Goal: Transaction & Acquisition: Purchase product/service

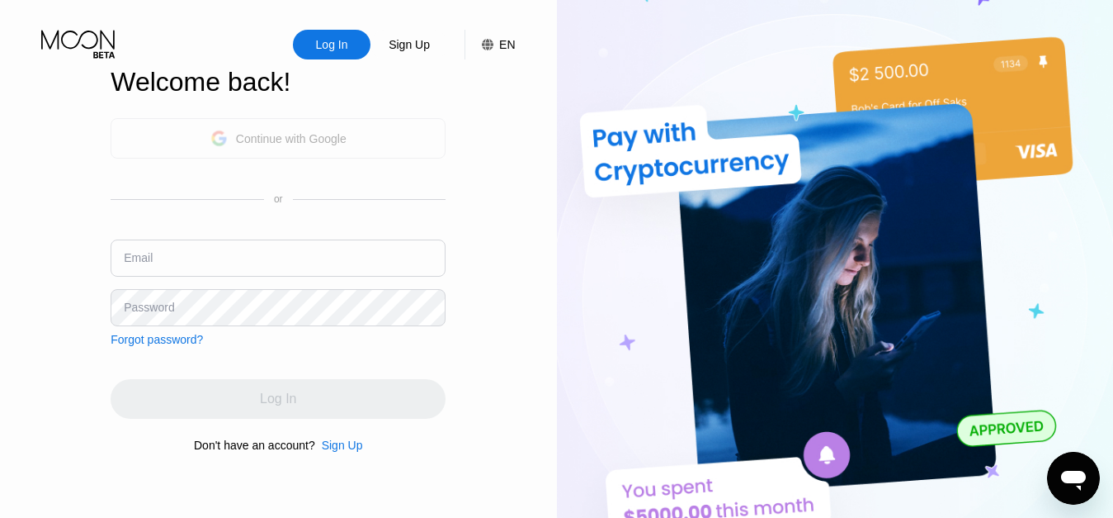
click at [347, 144] on div "Continue with Google" at bounding box center [278, 138] width 335 height 40
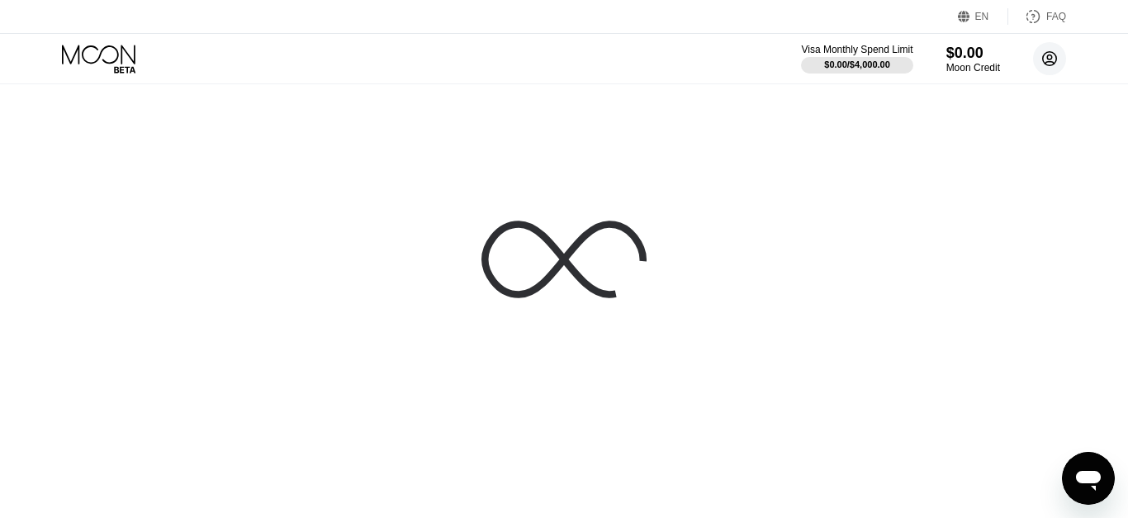
click at [1057, 60] on circle at bounding box center [1049, 58] width 33 height 33
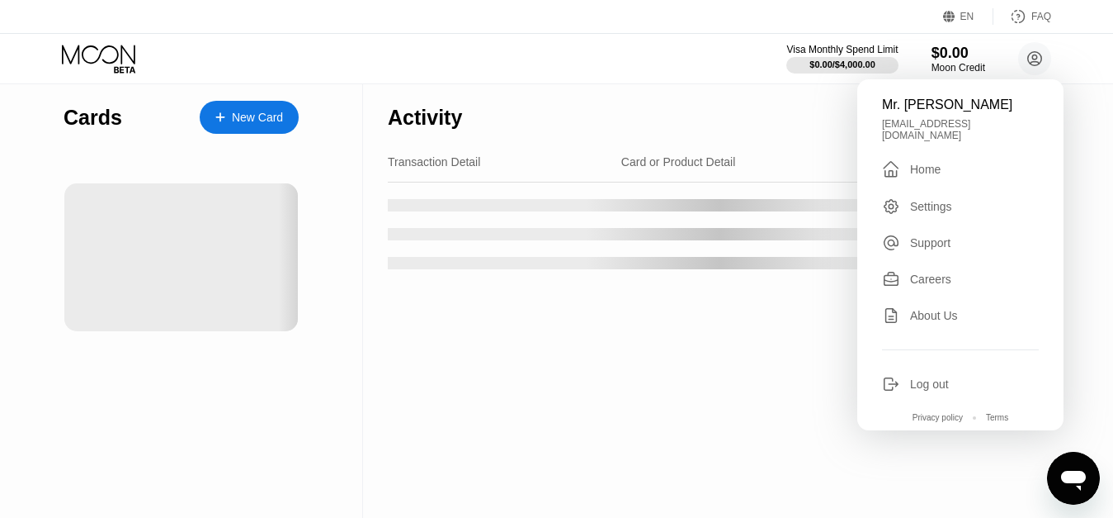
click at [1079, 106] on div "Cards New Card Activity Export Transaction Detail Card or Product Detail Date &…" at bounding box center [556, 300] width 1113 height 433
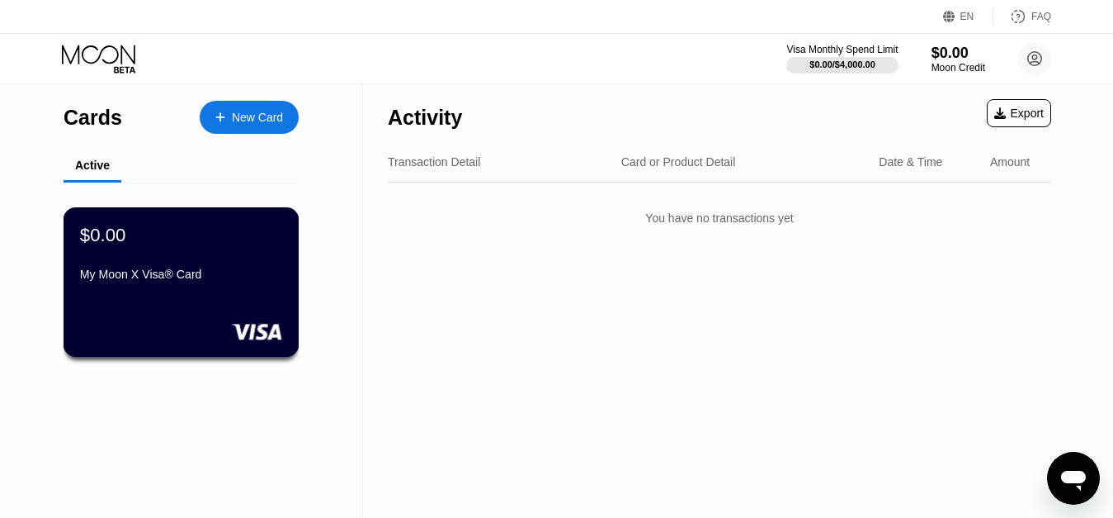
click at [227, 229] on div "$0.00" at bounding box center [181, 234] width 202 height 21
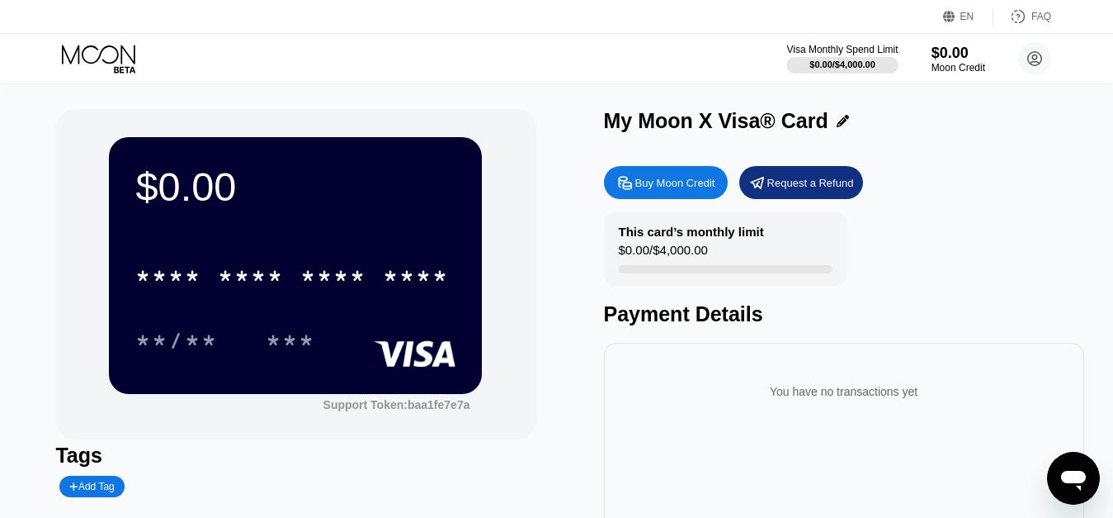
click at [352, 305] on div "* * * * * * * * * * * * **** **/** ***" at bounding box center [295, 291] width 320 height 97
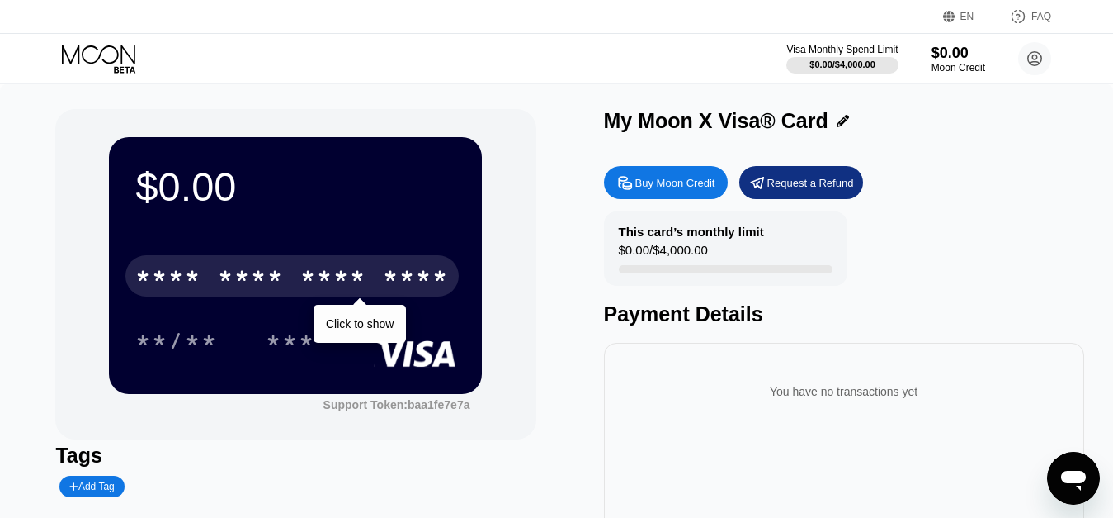
click at [329, 267] on div "* * * * * * * * * * * * ****" at bounding box center [291, 275] width 333 height 41
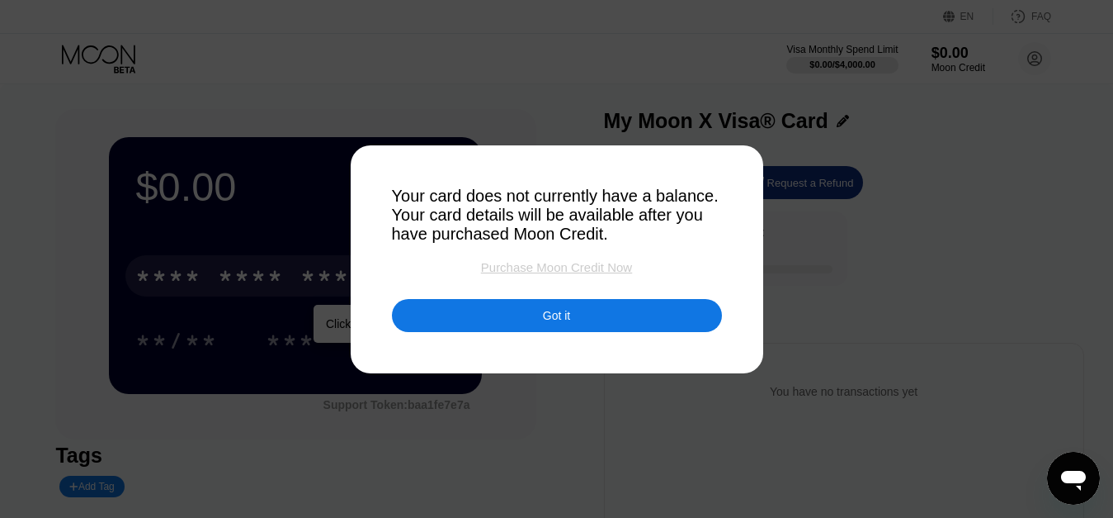
click at [559, 267] on div "Purchase Moon Credit Now" at bounding box center [556, 267] width 151 height 14
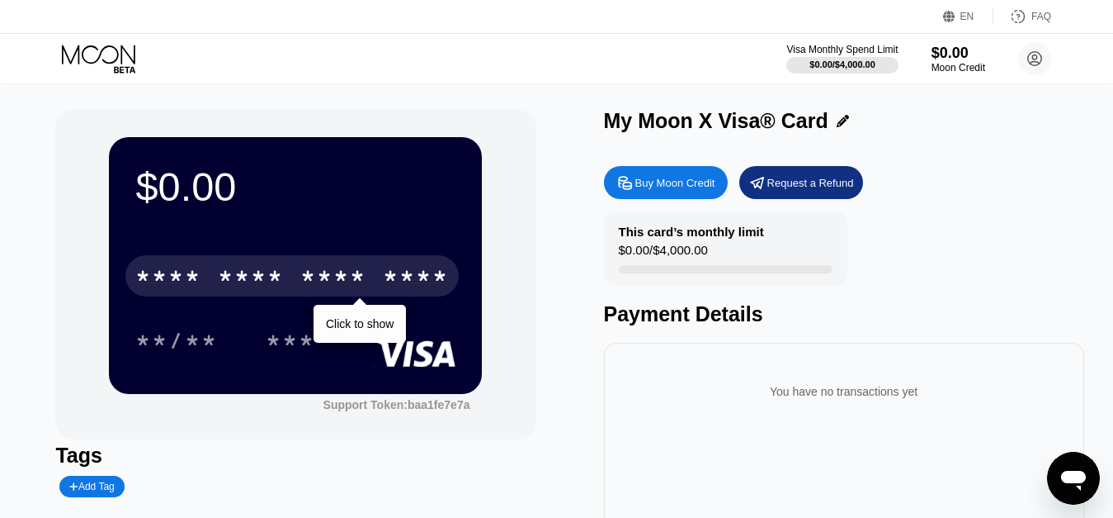
type input "0"
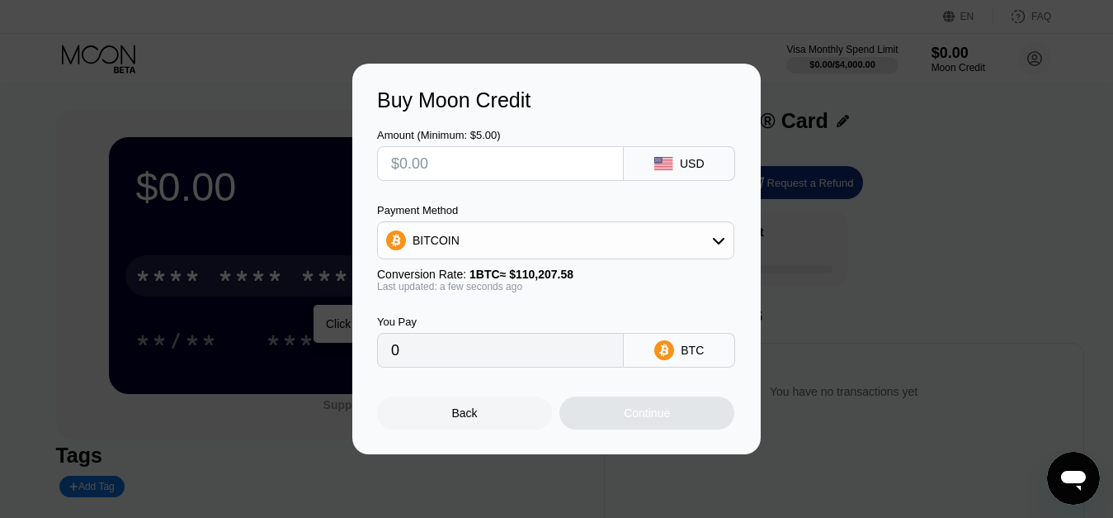
click at [394, 151] on input "text" at bounding box center [500, 163] width 219 height 33
type input "$1"
type input "0.00000908"
type input "$15"
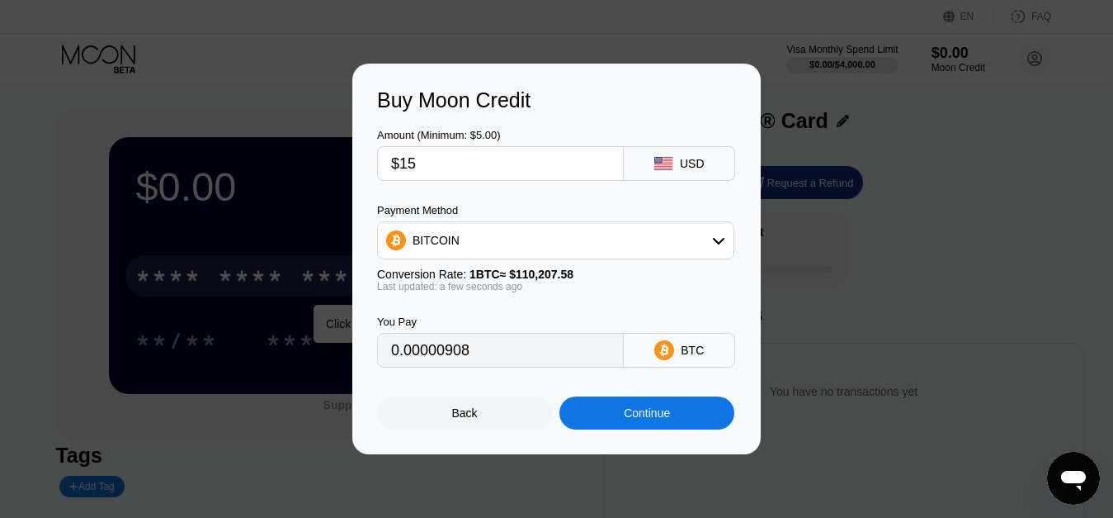
type input "0.00013611"
type input "$15"
click at [431, 359] on input "0.00013611" at bounding box center [500, 349] width 219 height 33
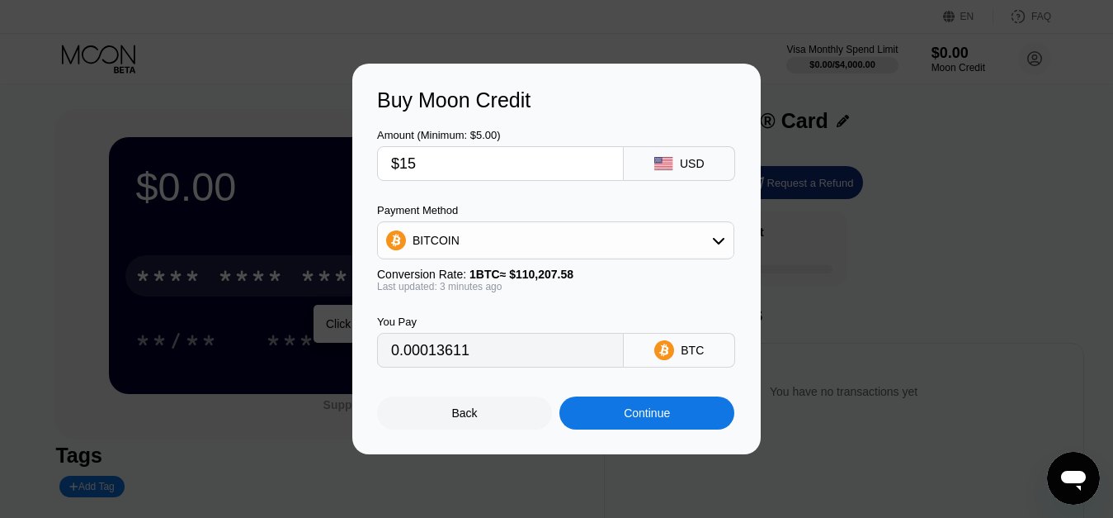
type input "0.00013622"
click at [637, 417] on div "Continue" at bounding box center [647, 412] width 46 height 13
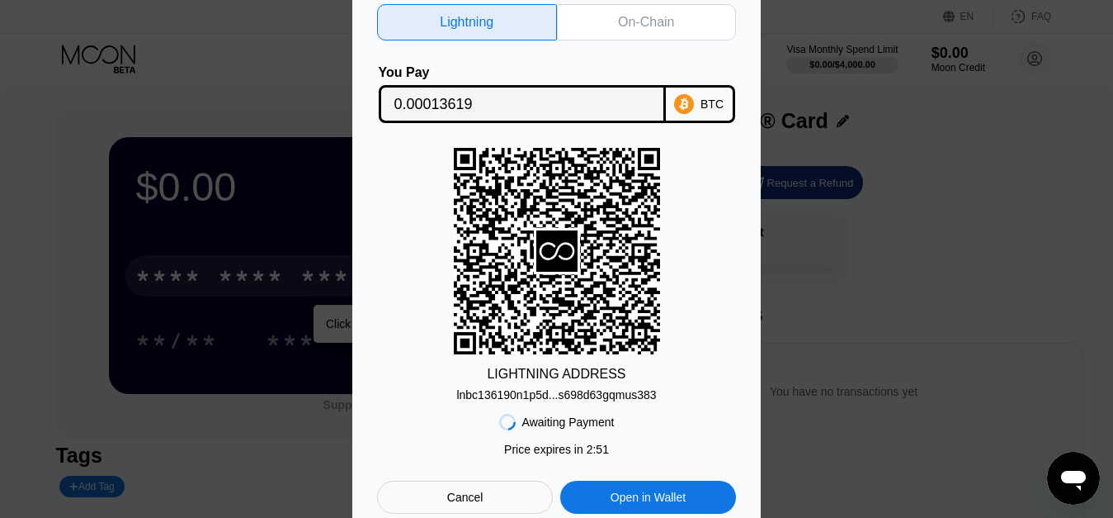
click at [544, 395] on div "lnbc136190n1p5d...s698d63gqmus383" at bounding box center [556, 394] width 200 height 13
click at [411, 98] on input "0.00013619" at bounding box center [523, 103] width 256 height 33
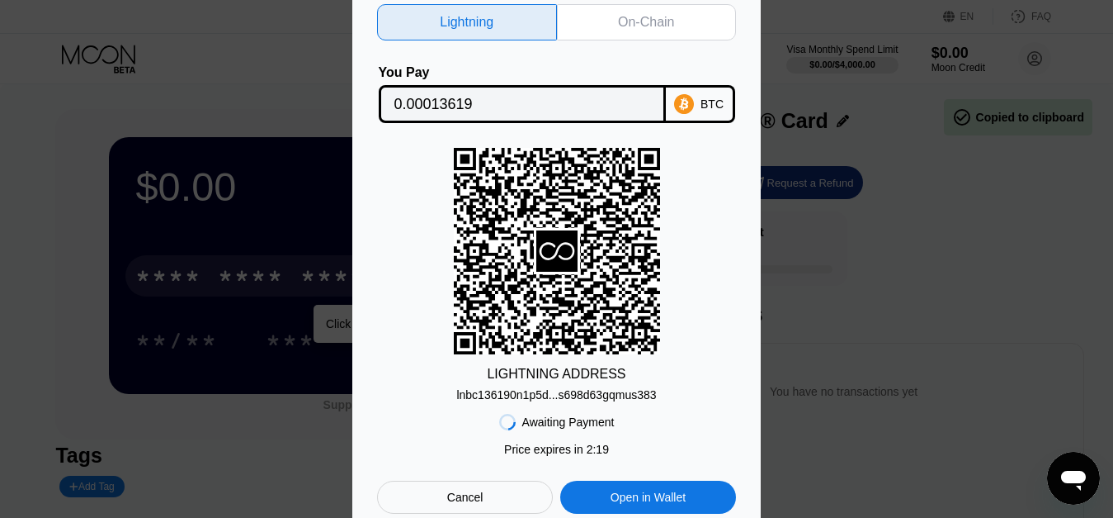
click at [397, 102] on input "0.00013619" at bounding box center [523, 103] width 256 height 33
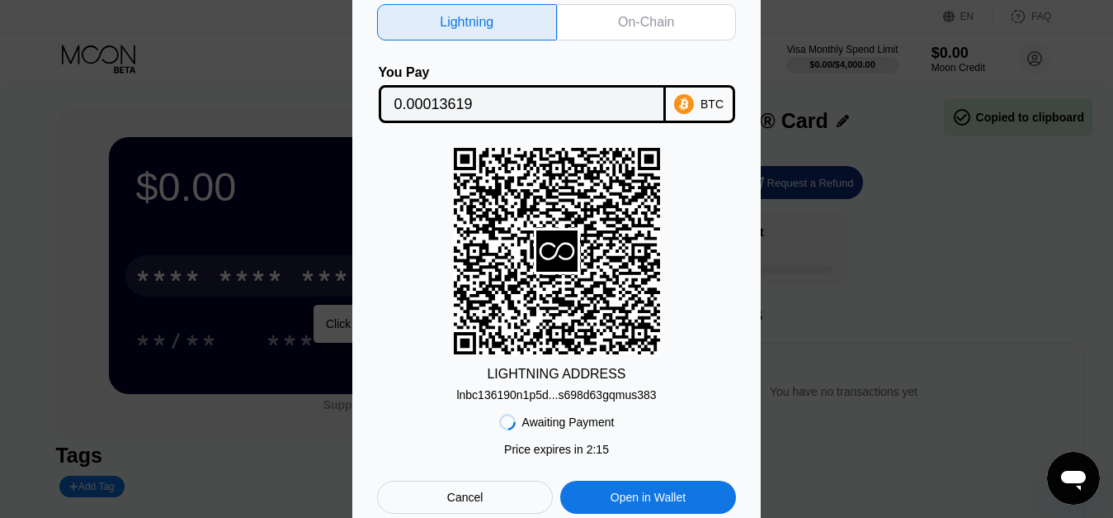
click at [397, 102] on input "0.00013619" at bounding box center [523, 103] width 256 height 33
click at [404, 102] on input "0.00013619" at bounding box center [523, 103] width 256 height 33
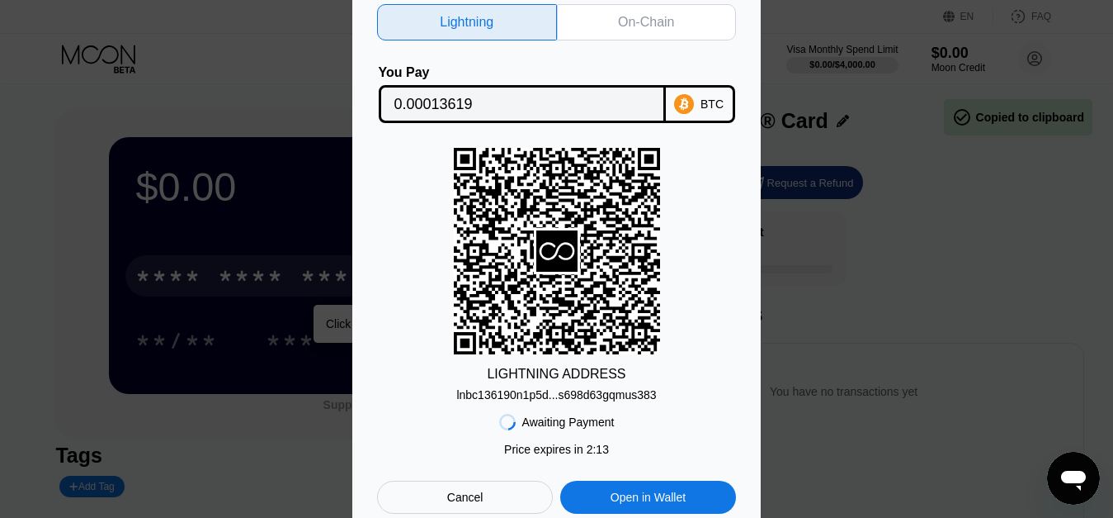
drag, startPoint x: 404, startPoint y: 102, endPoint x: 395, endPoint y: 100, distance: 9.2
click at [404, 102] on input "0.00013619" at bounding box center [523, 103] width 256 height 33
click at [432, 98] on input "0.00013619" at bounding box center [523, 103] width 256 height 33
click at [433, 98] on input "0.00013619" at bounding box center [523, 103] width 256 height 33
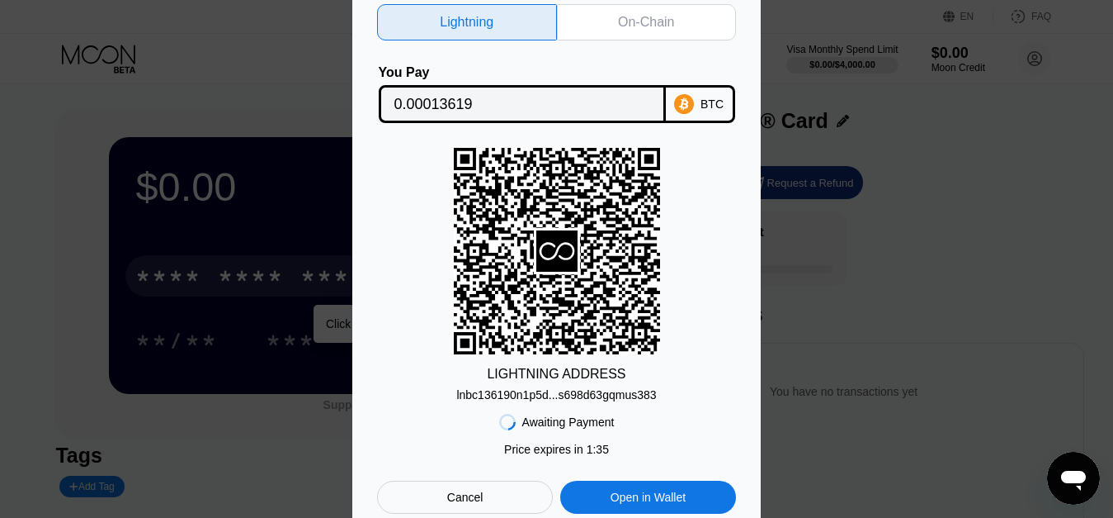
click at [429, 287] on div "LIGHTNING ADDRESS lnbc136190n1p5d...s698d63gqmus383" at bounding box center [556, 274] width 359 height 253
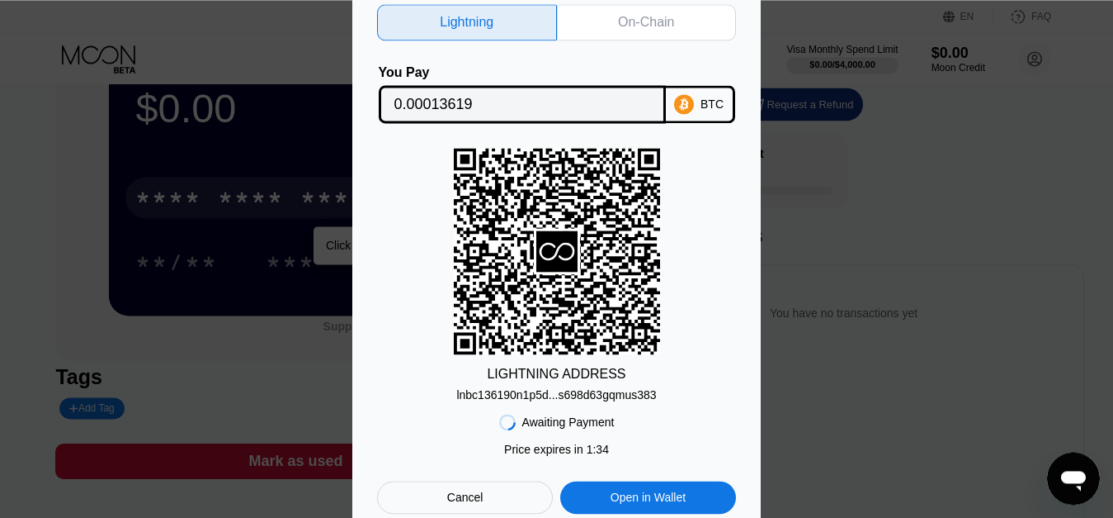
scroll to position [84, 0]
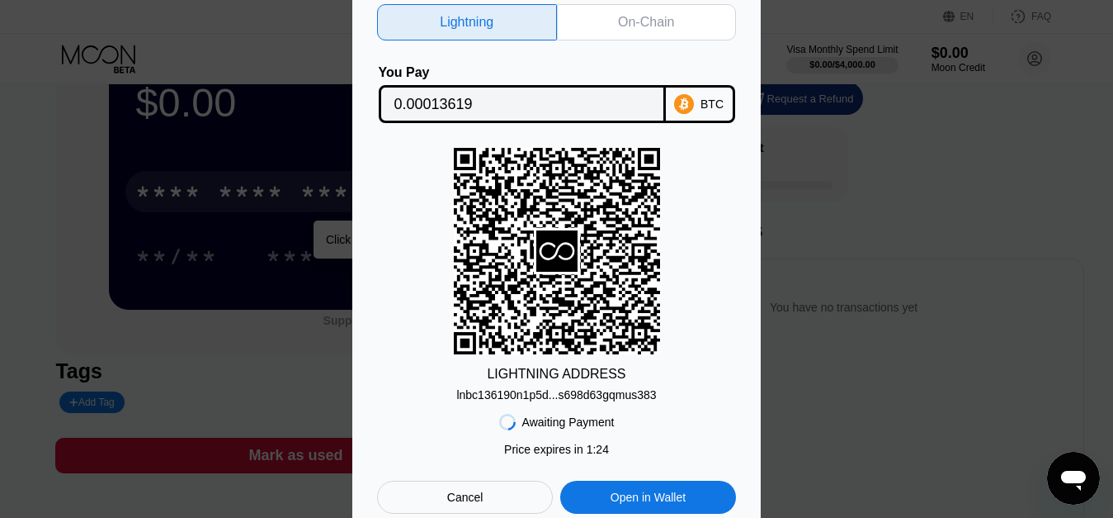
click at [572, 395] on div "lnbc136190n1p5d...s698d63gqmus383" at bounding box center [556, 394] width 200 height 13
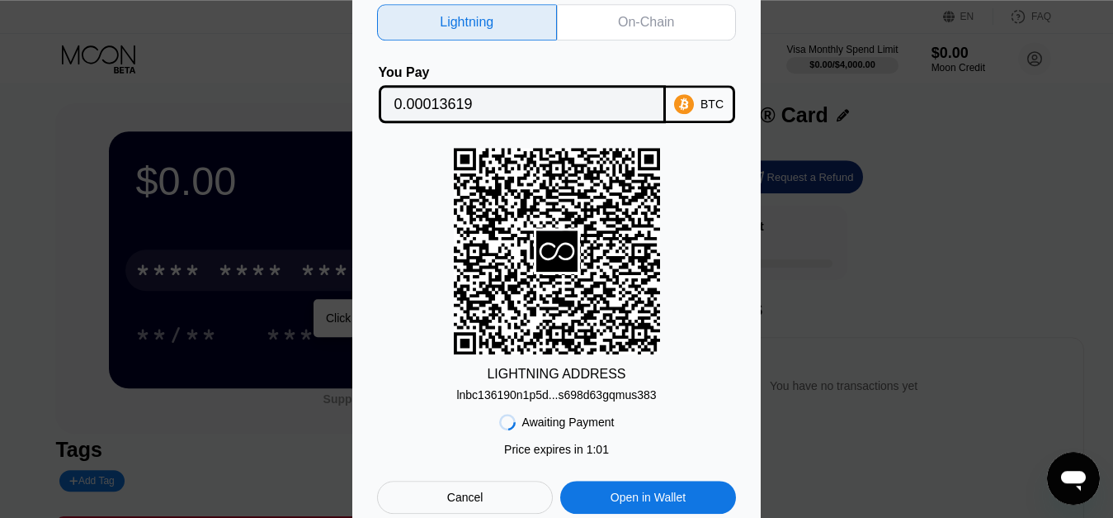
scroll to position [0, 0]
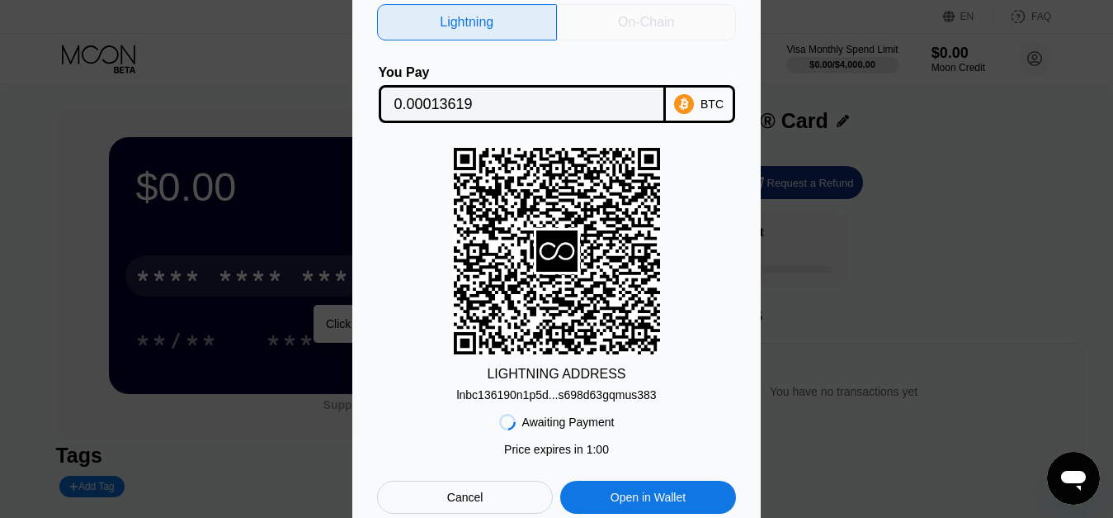
click at [631, 25] on div "On-Chain" at bounding box center [646, 22] width 56 height 17
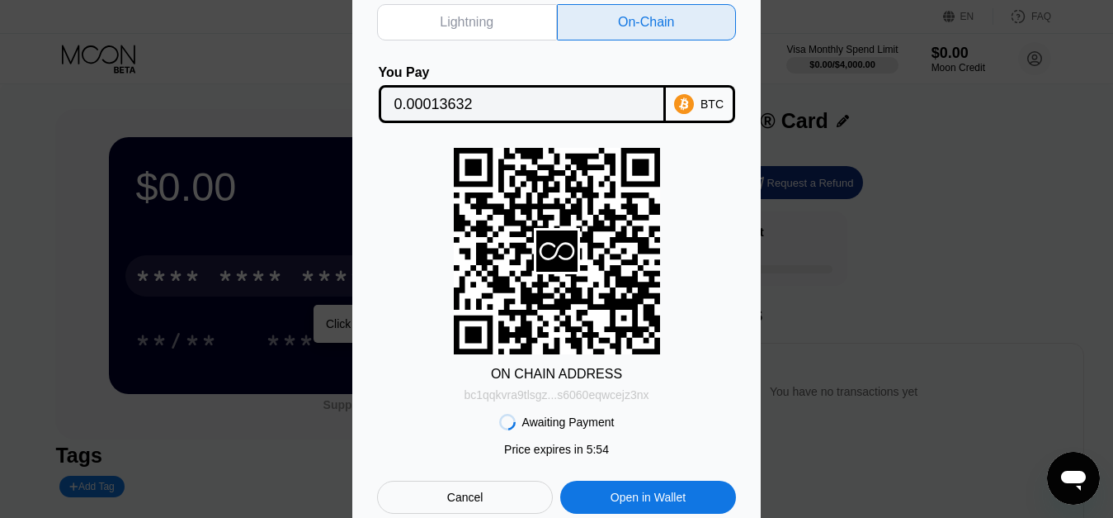
click at [589, 394] on div "bc1qqkvra9tlsgz...s6060eqwcejz3nx" at bounding box center [556, 394] width 185 height 13
click at [458, 104] on input "0.00013632" at bounding box center [523, 103] width 256 height 33
click at [549, 451] on div "Price expires in 4 : 53" at bounding box center [556, 448] width 105 height 13
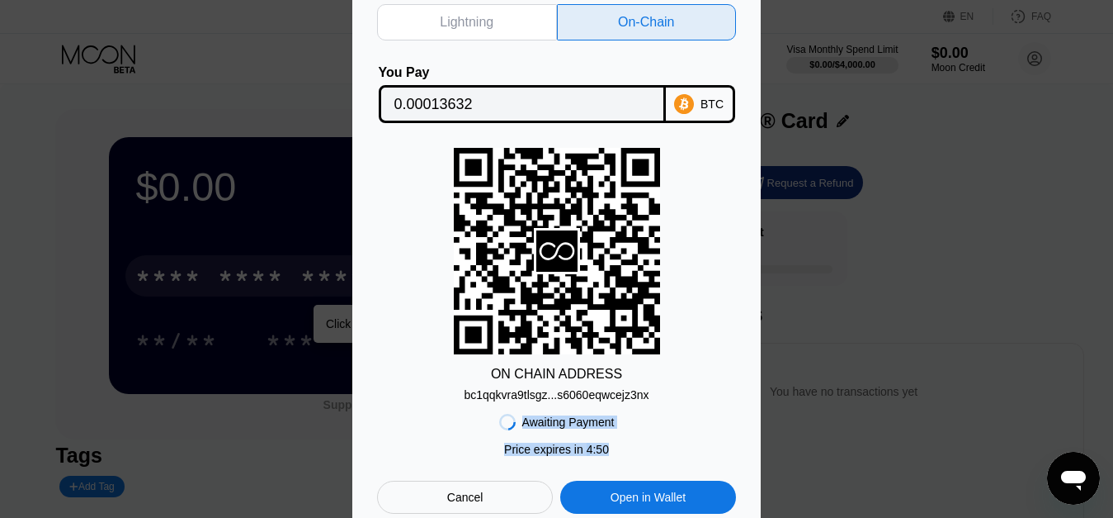
click at [505, 454] on div "Awaiting Payment Price expires in 0 : 56 Price expires in 4 : 50 Cancel Open in…" at bounding box center [556, 457] width 359 height 112
copy div "Awaiting Payment Price expires in 0 : 56 Price expires in 4 : 51"
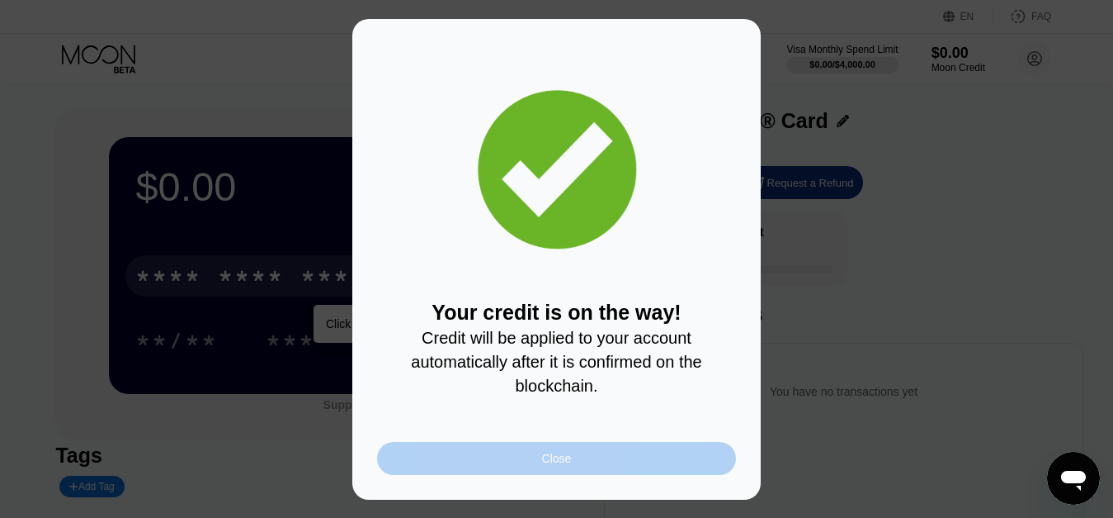
click at [579, 460] on div "Close" at bounding box center [556, 458] width 359 height 33
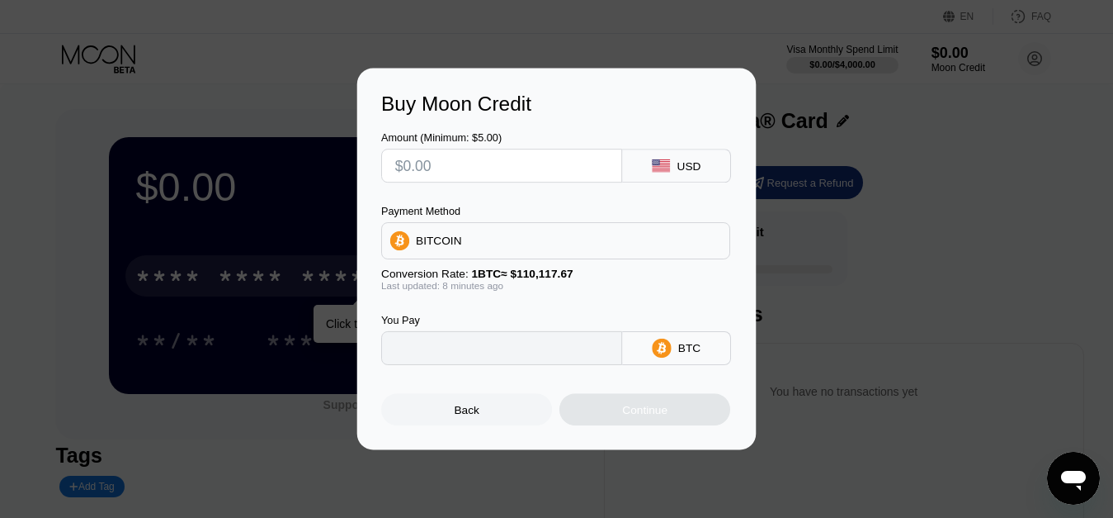
type input "0"
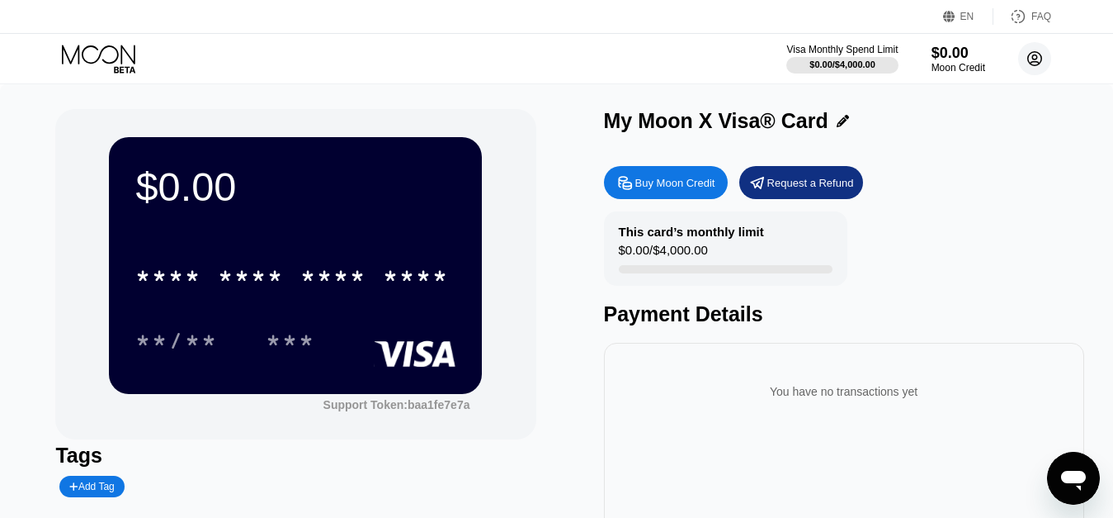
click at [1033, 59] on icon at bounding box center [1035, 58] width 9 height 9
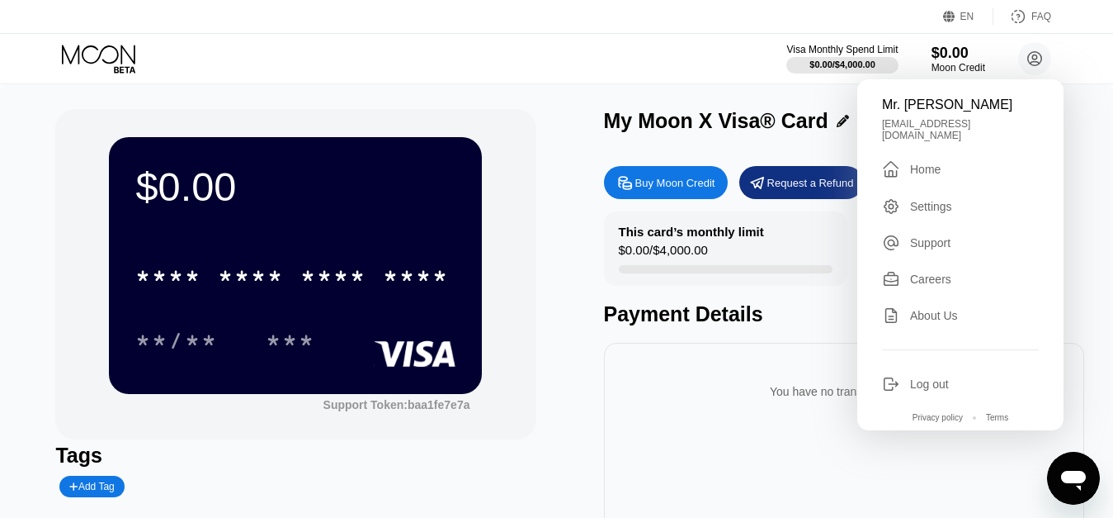
click at [0, 152] on div "$0.00 * * * * * * * * * * * * **** **/** *** Support Token: baa1fe7e7a Tags Add…" at bounding box center [556, 378] width 1113 height 589
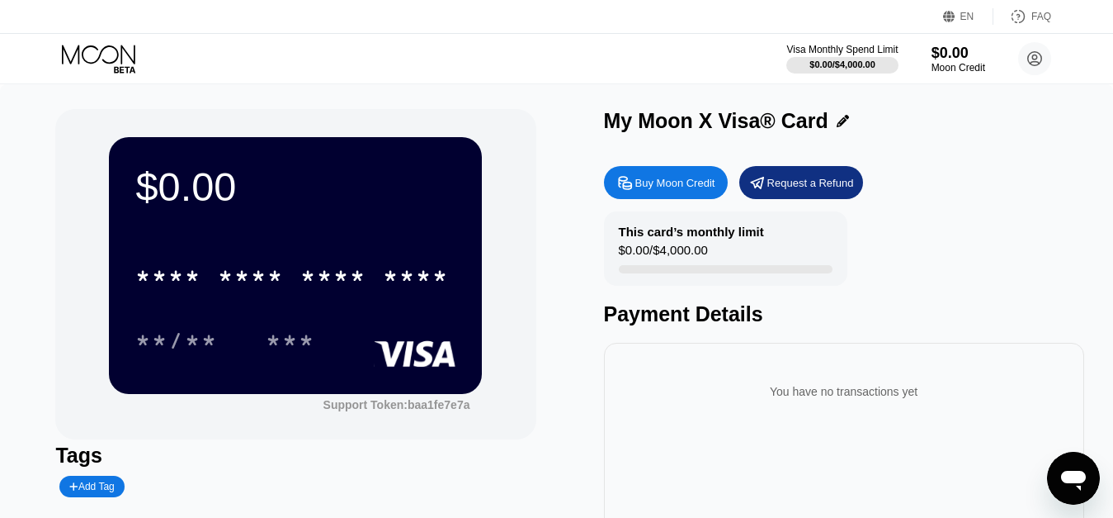
click at [839, 121] on icon at bounding box center [843, 121] width 12 height 12
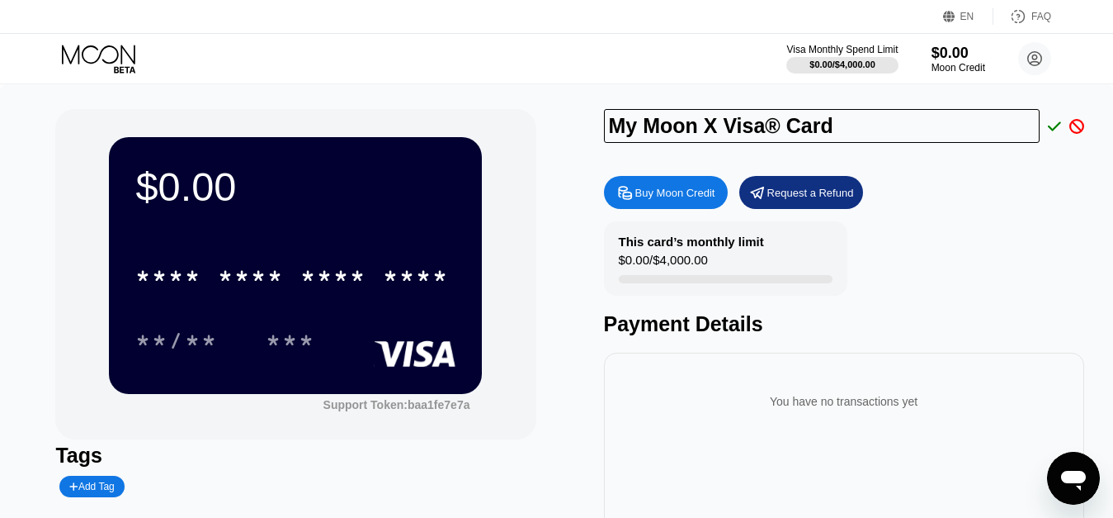
drag, startPoint x: 719, startPoint y: 125, endPoint x: 436, endPoint y: 165, distance: 285.9
click at [604, 143] on input "My Moon X Visa® Card" at bounding box center [822, 126] width 436 height 34
type input "Hon. GaGa Visa® Card"
click at [1050, 128] on icon at bounding box center [1054, 125] width 13 height 9
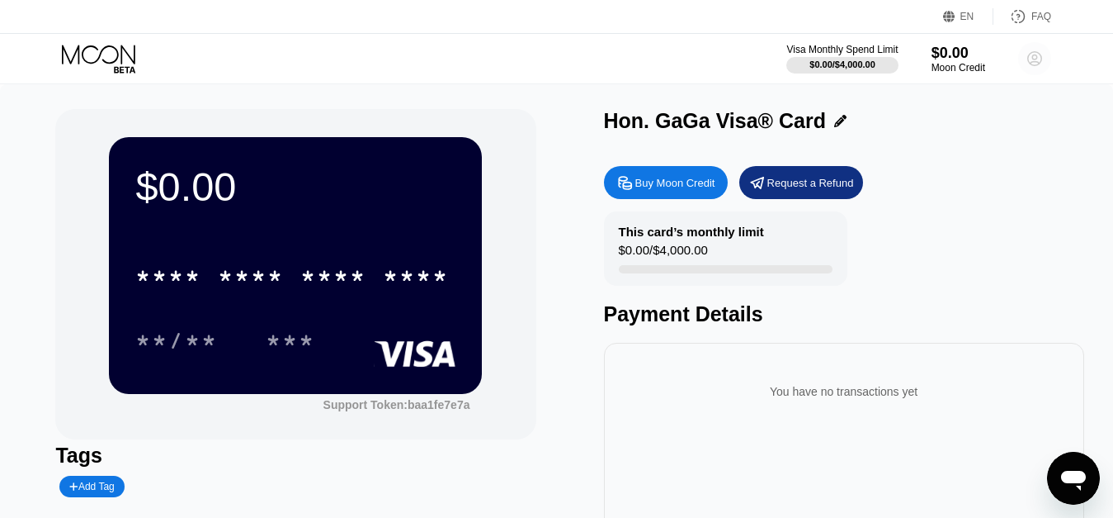
click at [1033, 68] on circle at bounding box center [1035, 58] width 33 height 33
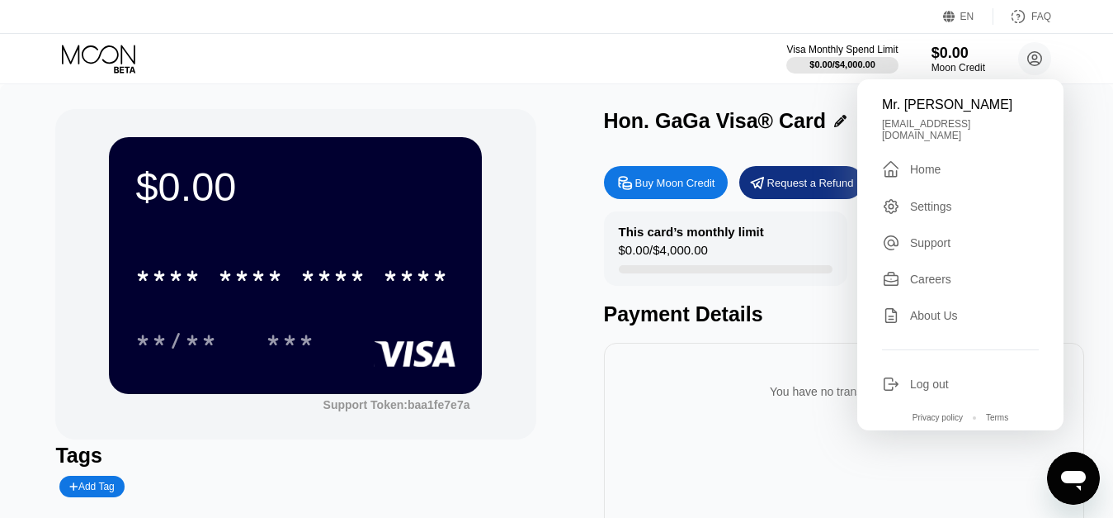
click at [930, 163] on div "Home" at bounding box center [925, 169] width 31 height 13
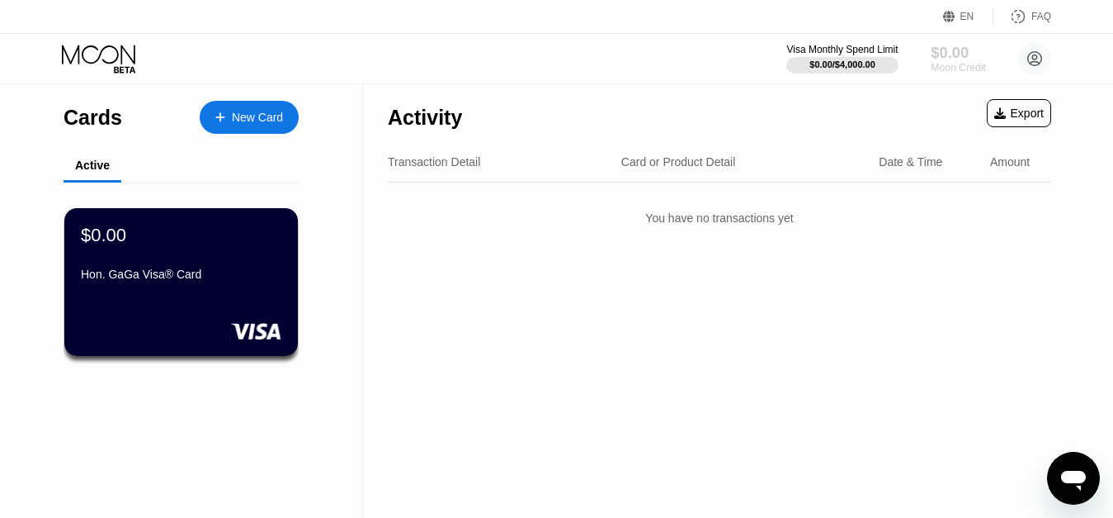
click at [957, 69] on div "Moon Credit" at bounding box center [958, 68] width 55 height 12
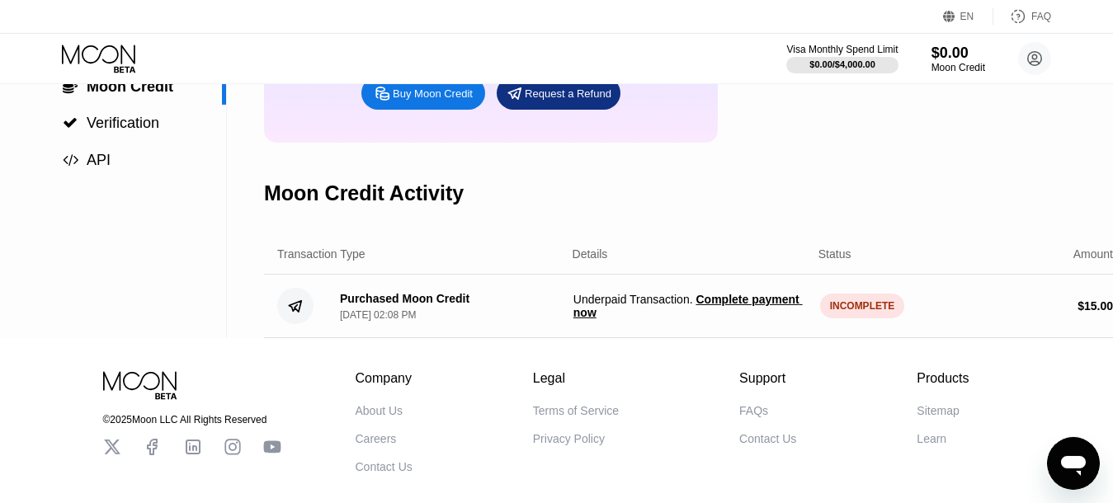
scroll to position [317, 0]
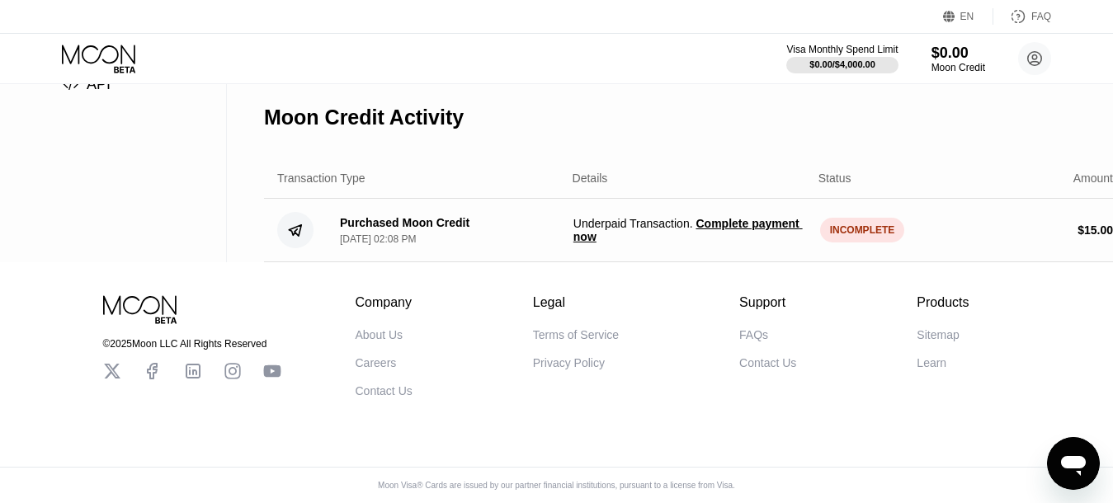
click at [728, 217] on span "Complete payment now" at bounding box center [688, 230] width 229 height 26
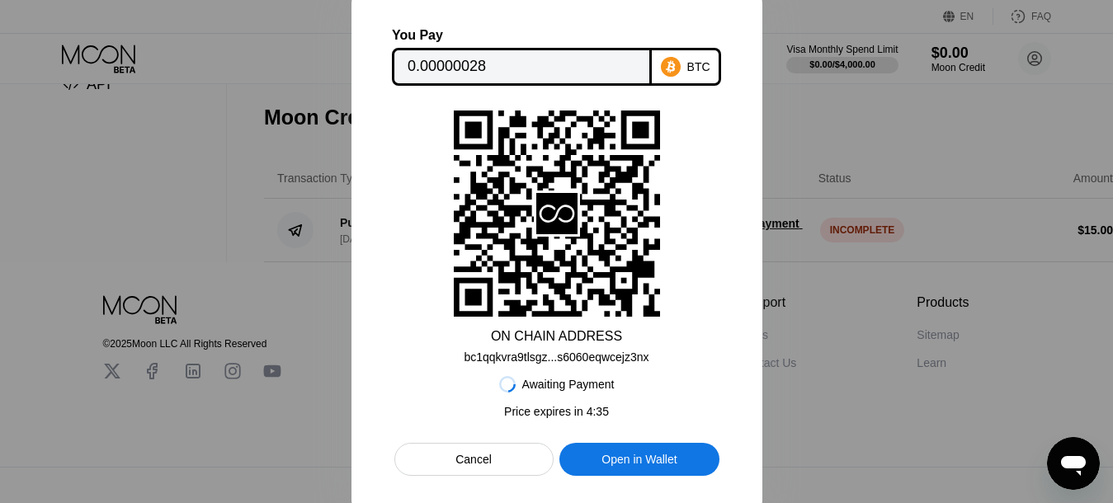
click at [470, 69] on input "0.00000028" at bounding box center [522, 66] width 229 height 33
click at [484, 465] on div "Cancel" at bounding box center [474, 459] width 36 height 15
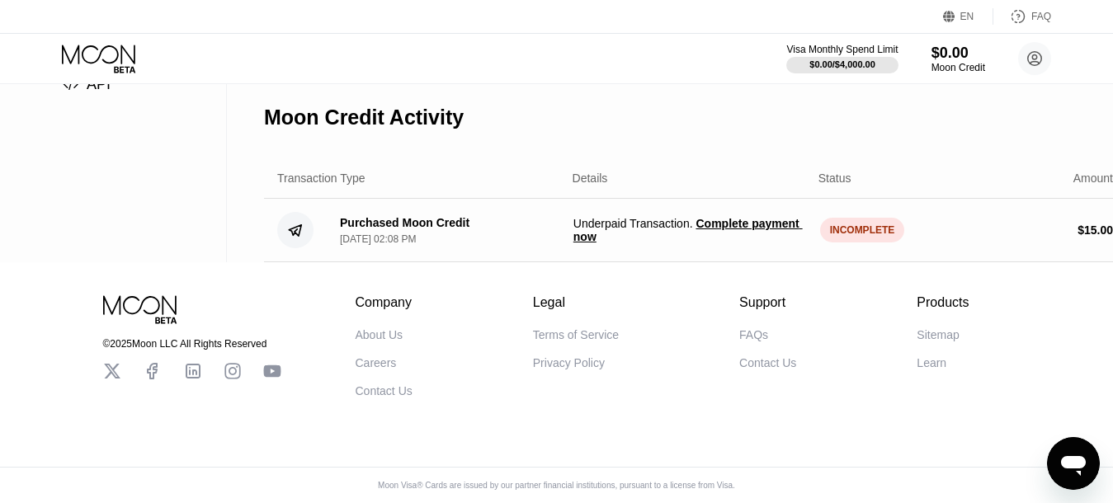
drag, startPoint x: 567, startPoint y: 206, endPoint x: 938, endPoint y: 225, distance: 371.9
click at [938, 225] on div "Purchased Moon Credit Sep 25, 2025, 02:08 PM Underpaid Transaction . Complete p…" at bounding box center [695, 231] width 863 height 64
drag, startPoint x: 598, startPoint y: 226, endPoint x: 573, endPoint y: 201, distance: 35.6
click at [573, 201] on div "Purchased Moon Credit Sep 25, 2025, 02:08 PM Underpaid Transaction . Complete p…" at bounding box center [695, 231] width 863 height 64
copy span "Underpaid Transaction . Complete payment now"
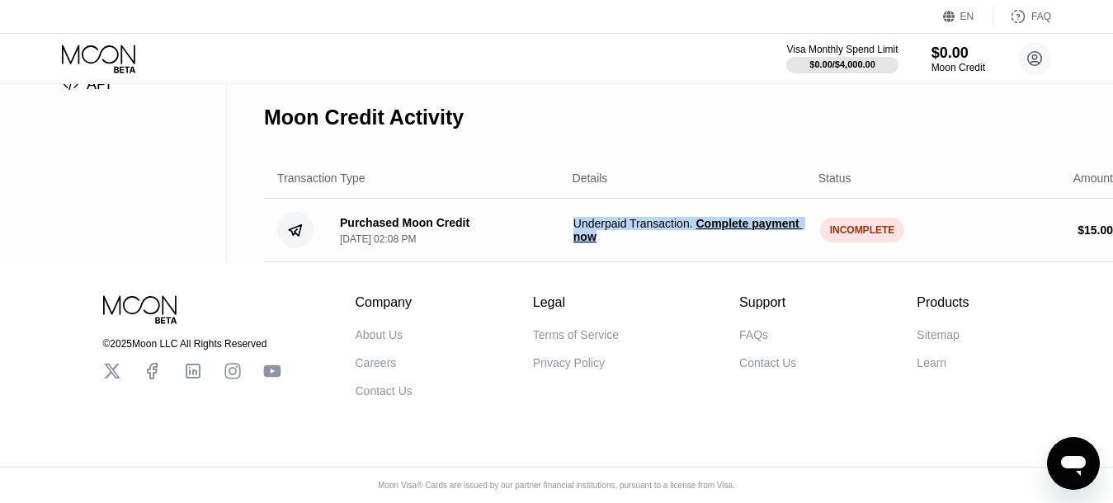
click at [641, 356] on div "Company About Us Careers Contact Us Legal Terms of Service Privacy Policy Suppo…" at bounding box center [663, 346] width 614 height 102
click at [1075, 471] on icon "Open messaging window" at bounding box center [1074, 464] width 30 height 30
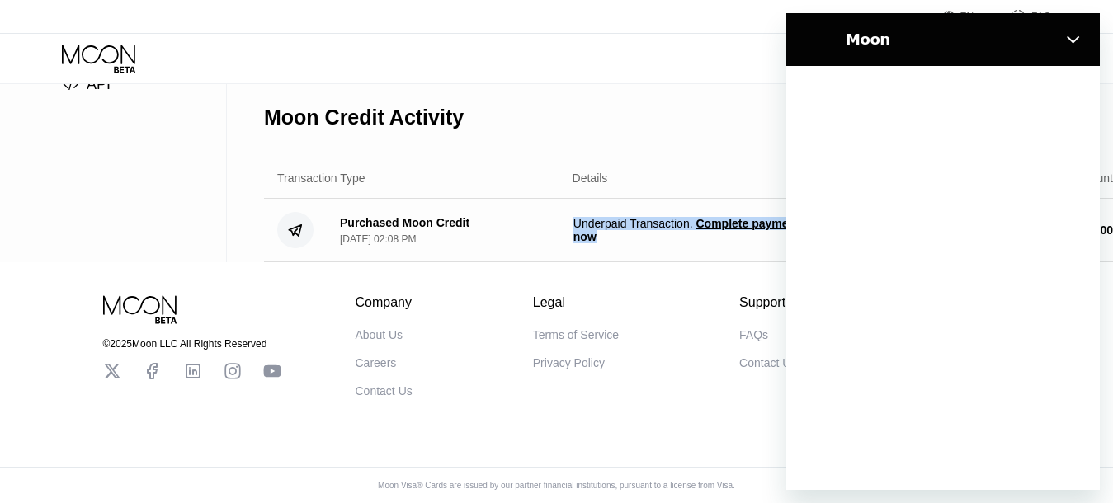
scroll to position [0, 0]
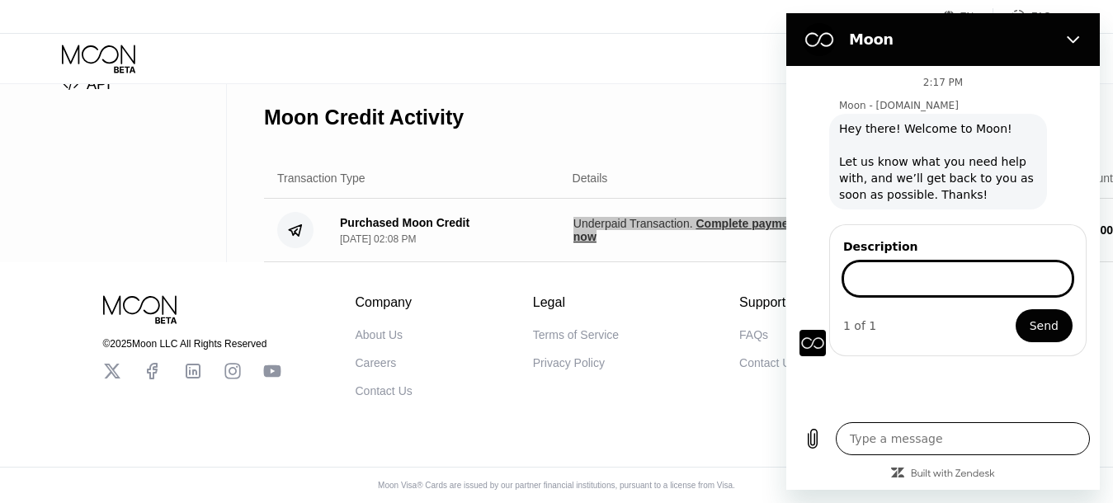
type textarea "x"
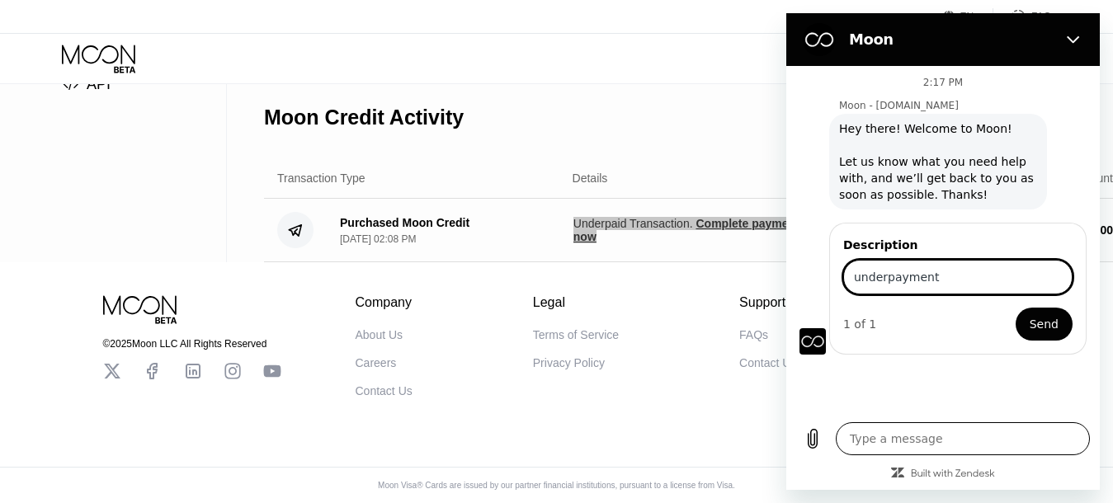
type input "underpayment"
click at [1016, 308] on button "Send" at bounding box center [1044, 324] width 57 height 33
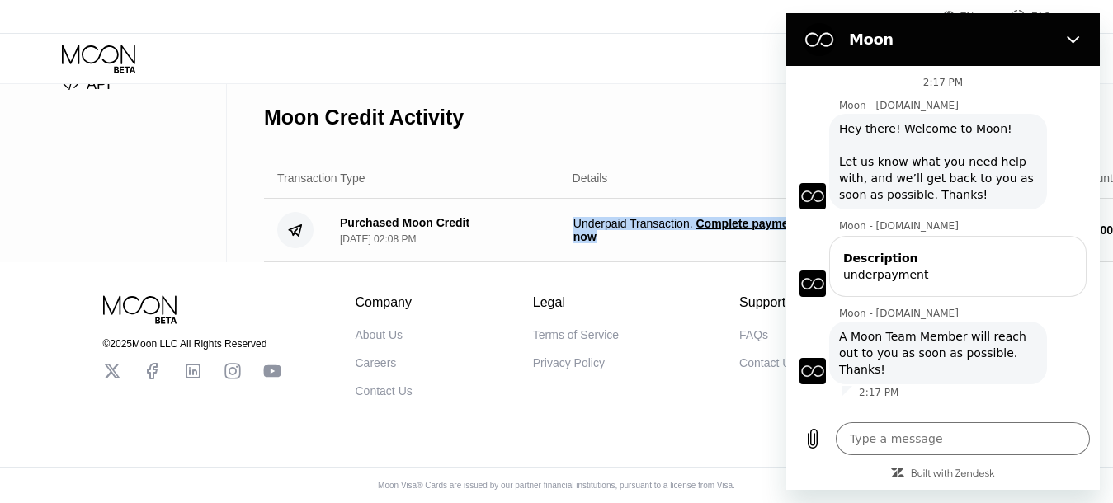
click at [540, 234] on div "Purchased Moon Credit Sep 25, 2025, 02:08 PM Underpaid Transaction . Complete p…" at bounding box center [695, 231] width 863 height 64
click at [589, 225] on span "Complete payment now" at bounding box center [688, 230] width 229 height 26
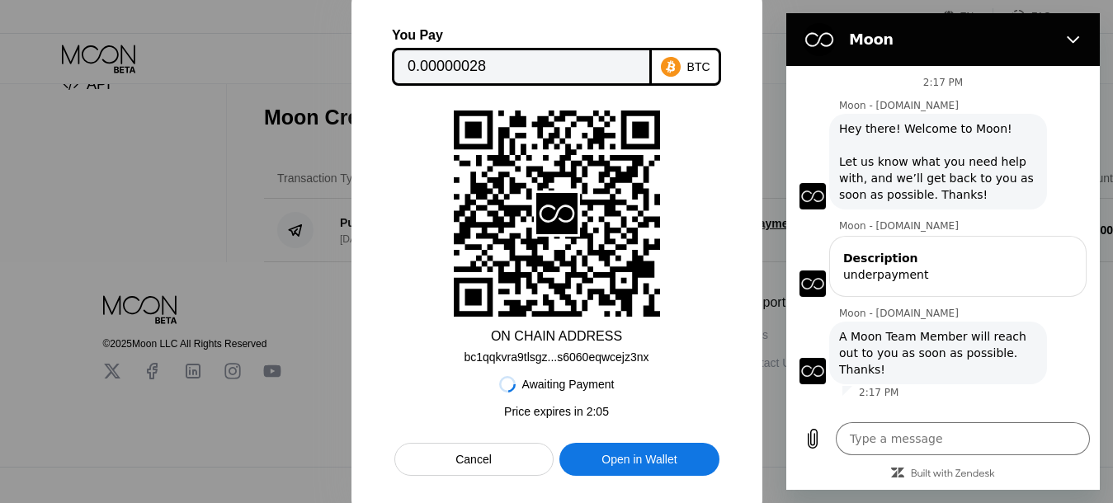
click at [564, 414] on div "Price expires in 2 : 05" at bounding box center [556, 411] width 105 height 13
click at [564, 414] on div "Price expires in 2 : 04" at bounding box center [556, 411] width 105 height 13
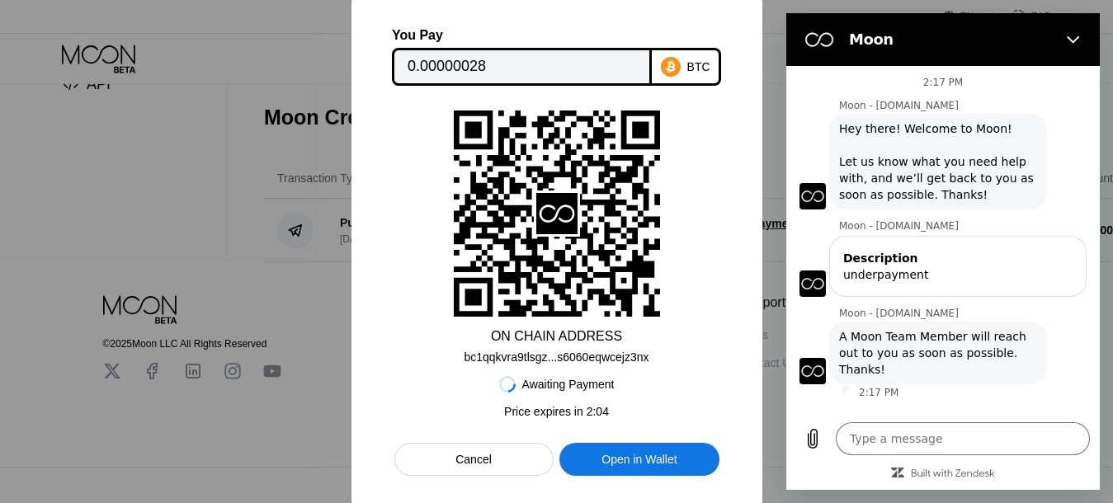
click at [564, 414] on div "Price expires in 2 : 04" at bounding box center [556, 411] width 105 height 13
click at [564, 414] on div "Price expires in 2 : 03" at bounding box center [556, 411] width 105 height 13
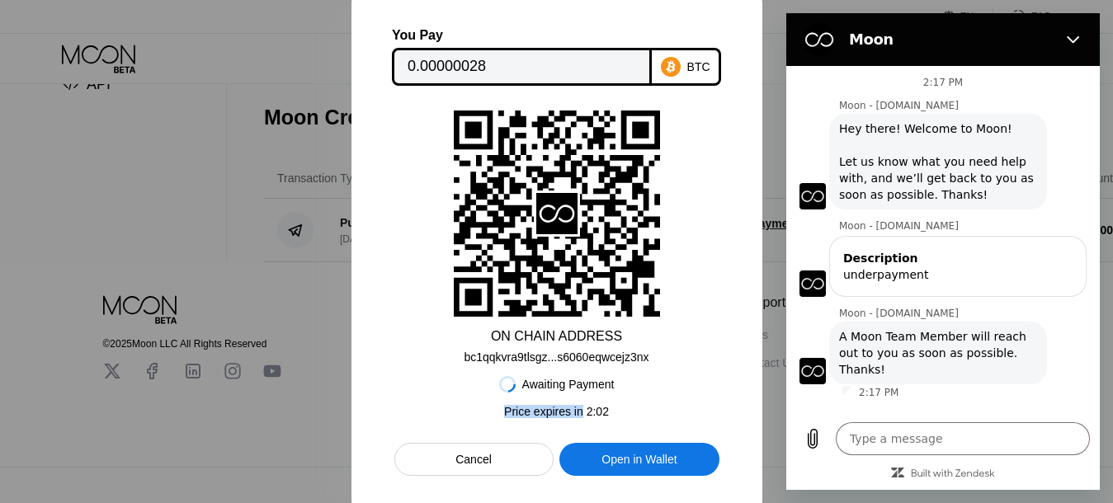
click at [564, 414] on div "Price expires in 2 : 02" at bounding box center [556, 411] width 105 height 13
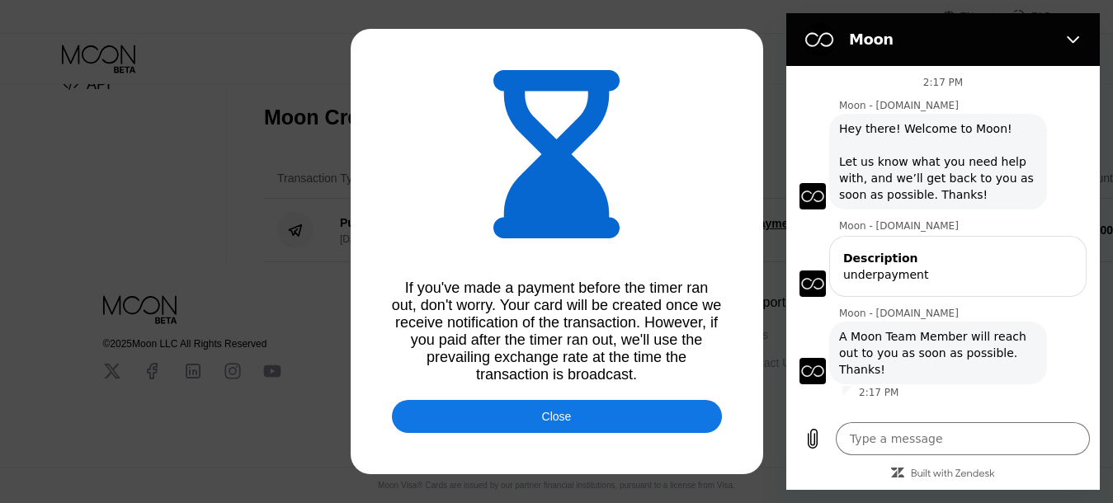
click at [561, 421] on div "Close" at bounding box center [557, 416] width 30 height 13
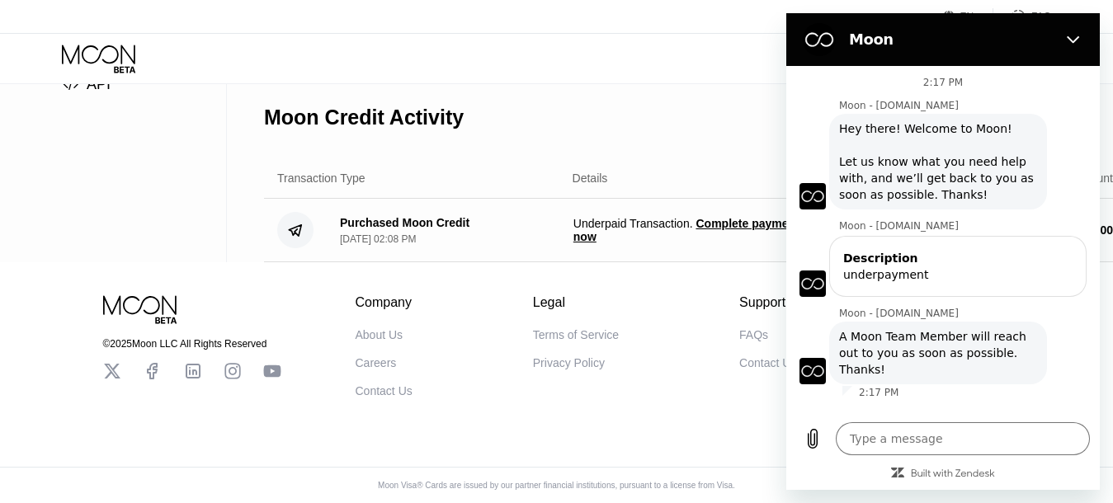
click at [713, 217] on span "Complete payment now" at bounding box center [688, 230] width 229 height 26
click at [2, 243] on div "Settings  Profile  Rewards  Limits  Moon Credit  Verification  API" at bounding box center [113, 31] width 227 height 464
click at [1072, 43] on icon "Close" at bounding box center [1073, 39] width 13 height 13
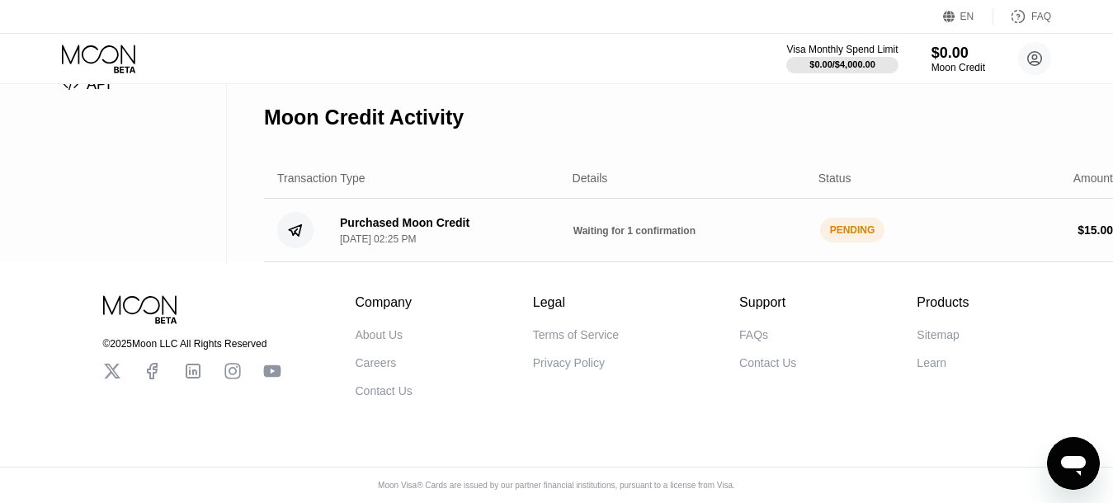
type textarea "x"
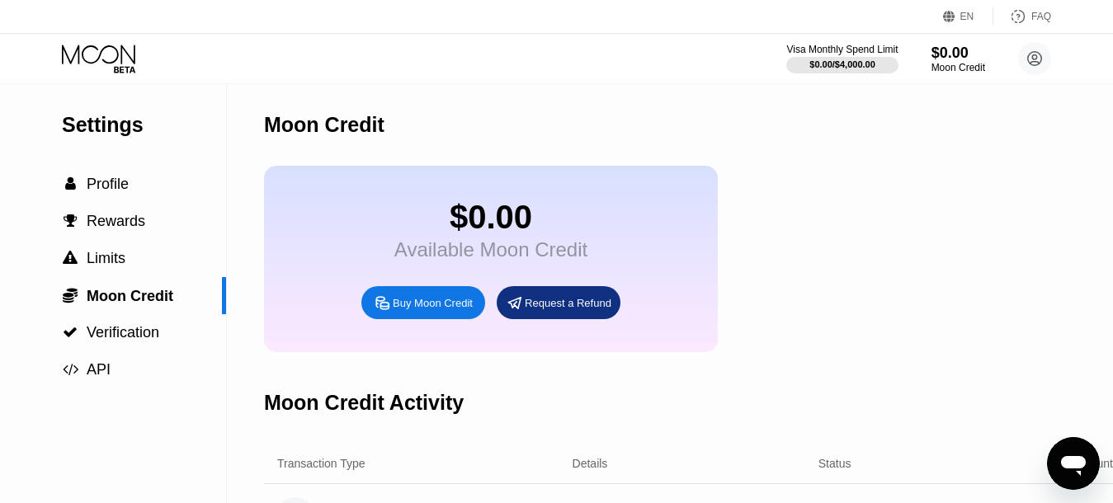
scroll to position [168, 0]
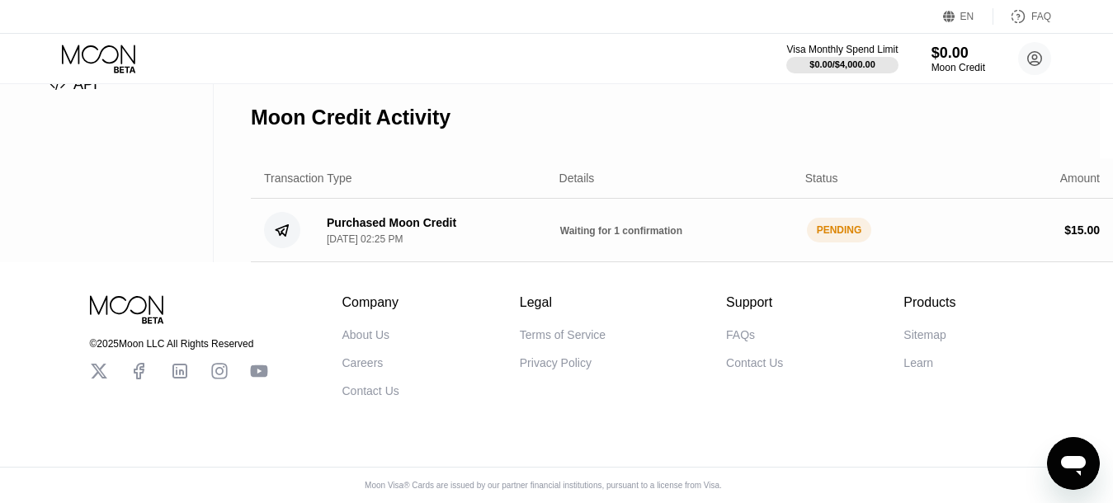
scroll to position [317, 13]
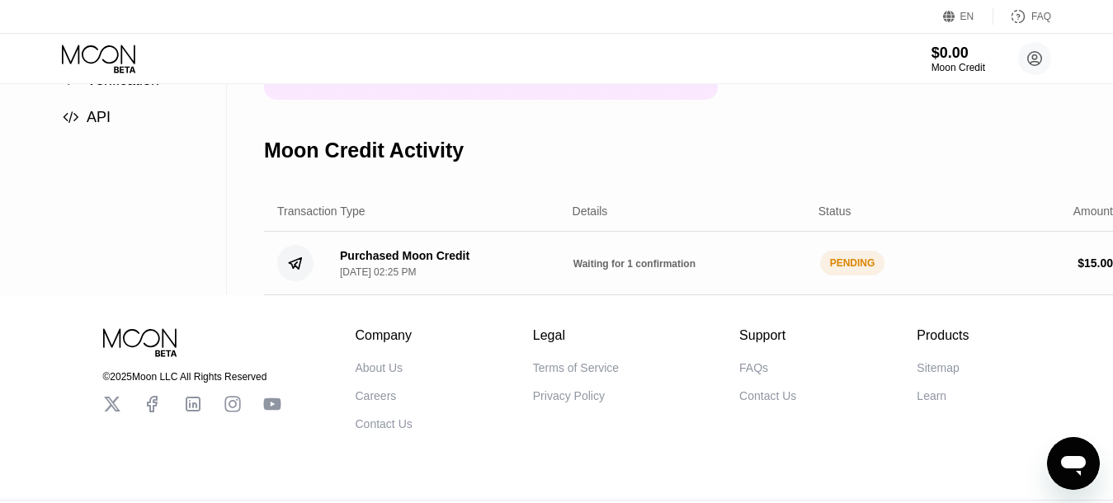
scroll to position [253, 13]
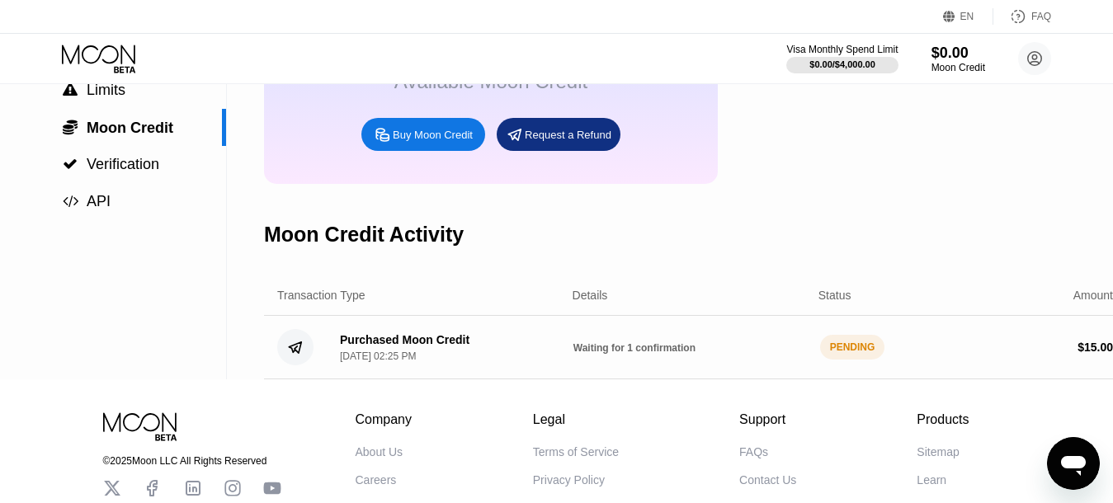
scroll to position [168, 13]
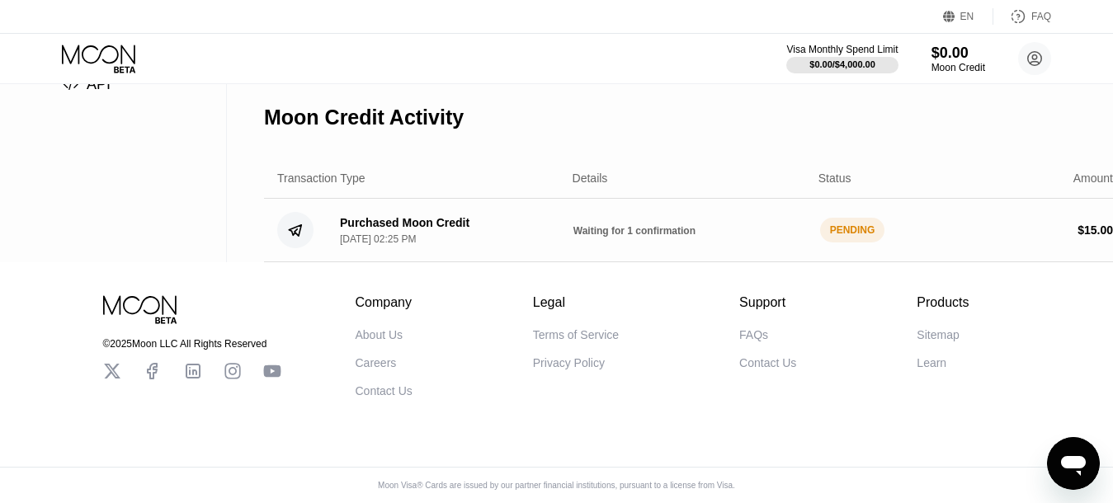
scroll to position [317, 13]
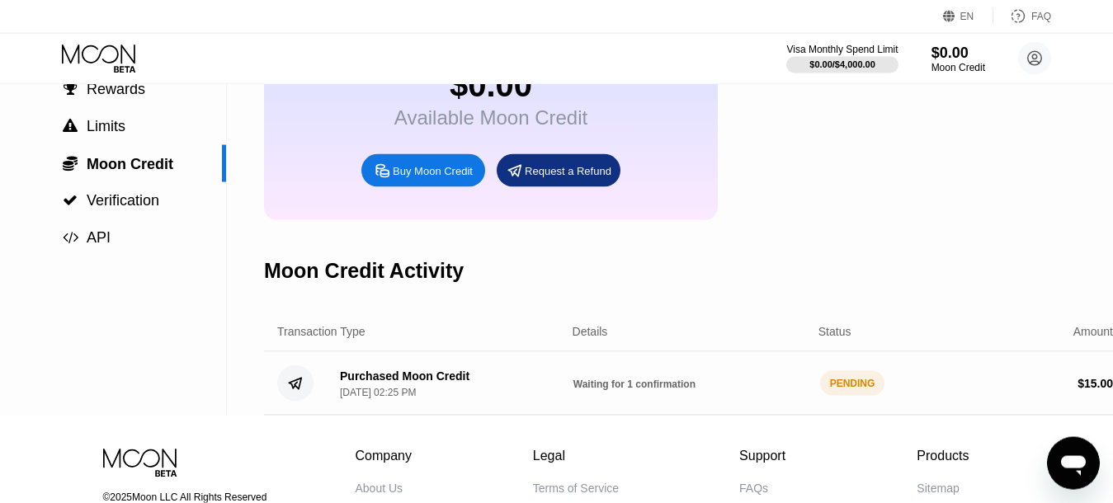
scroll to position [253, 0]
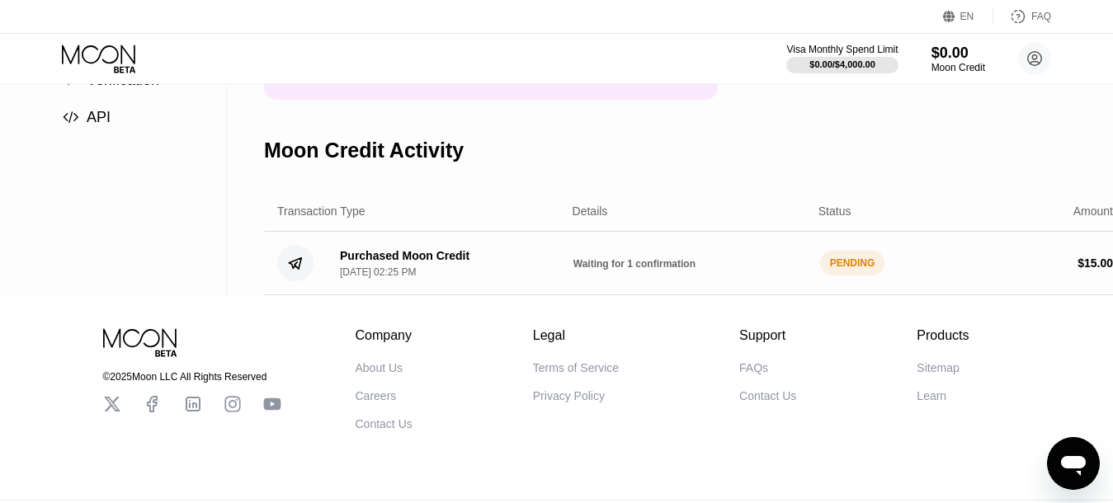
drag, startPoint x: 703, startPoint y: 503, endPoint x: 858, endPoint y: 497, distance: 155.3
click at [858, 497] on div "© 2025 Moon LLC All Rights Reserved Company About Us Careers Contact Us Legal T…" at bounding box center [556, 415] width 1113 height 241
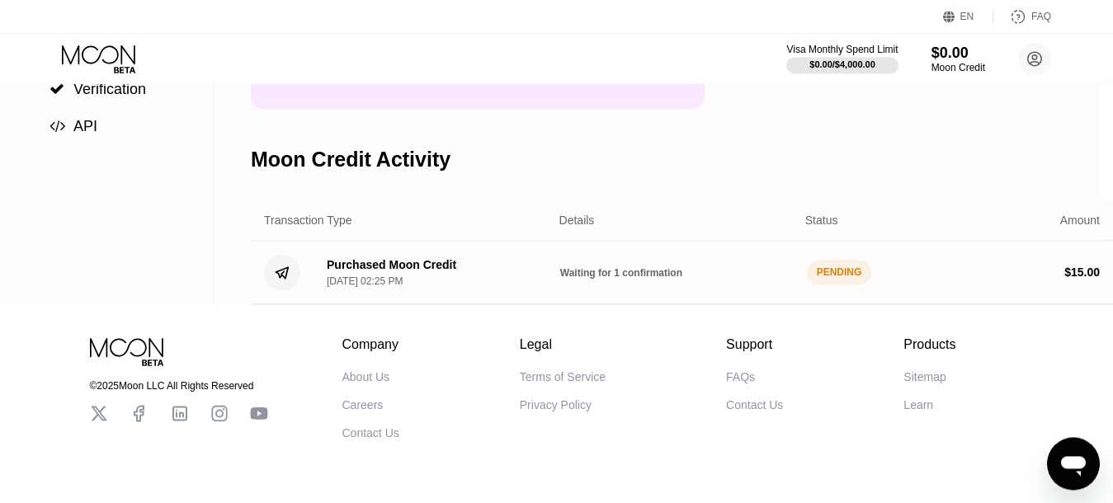
scroll to position [149, 13]
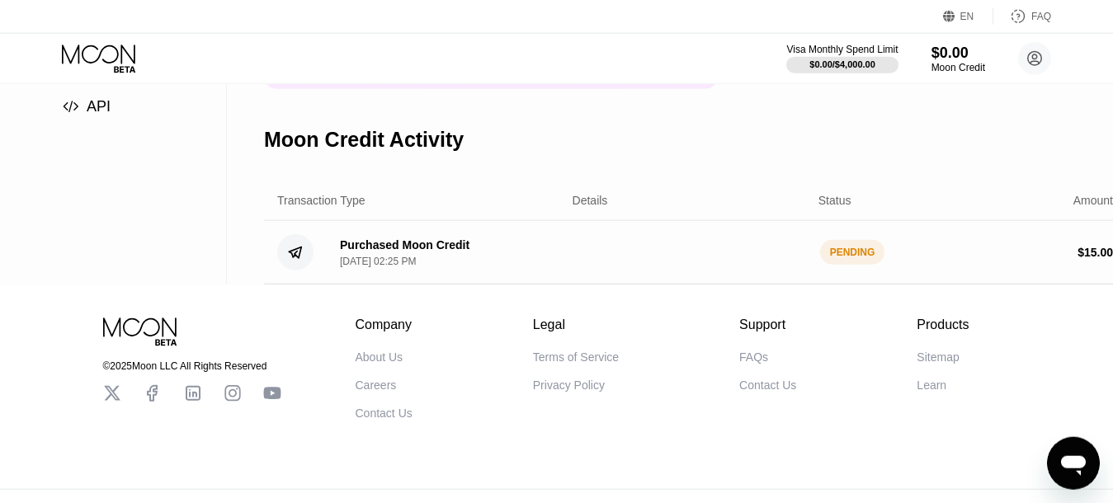
scroll to position [233, 0]
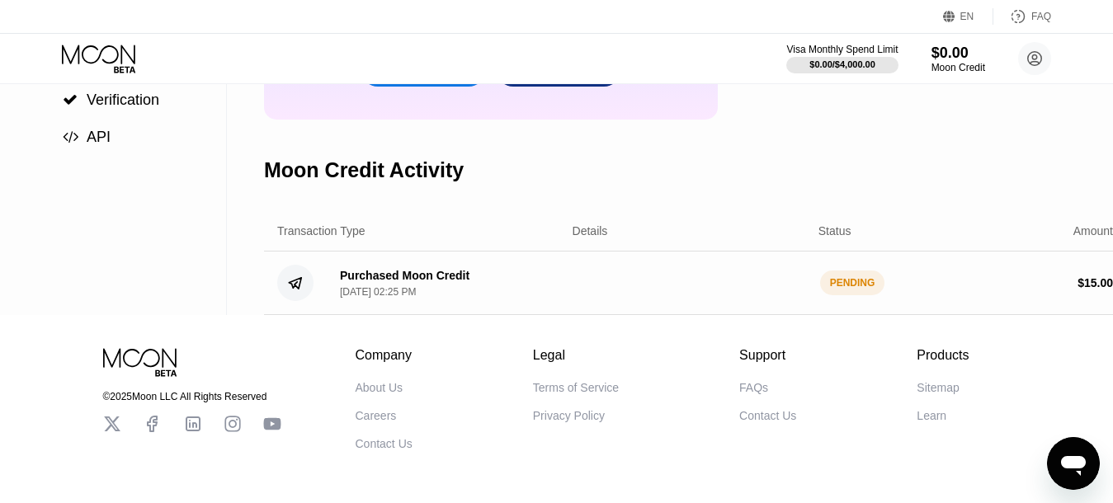
click at [390, 298] on div "Purchased Moon Credit Sep 25, 2025, 02:25 PM" at bounding box center [405, 283] width 130 height 29
click at [840, 295] on div "PENDING" at bounding box center [852, 283] width 65 height 25
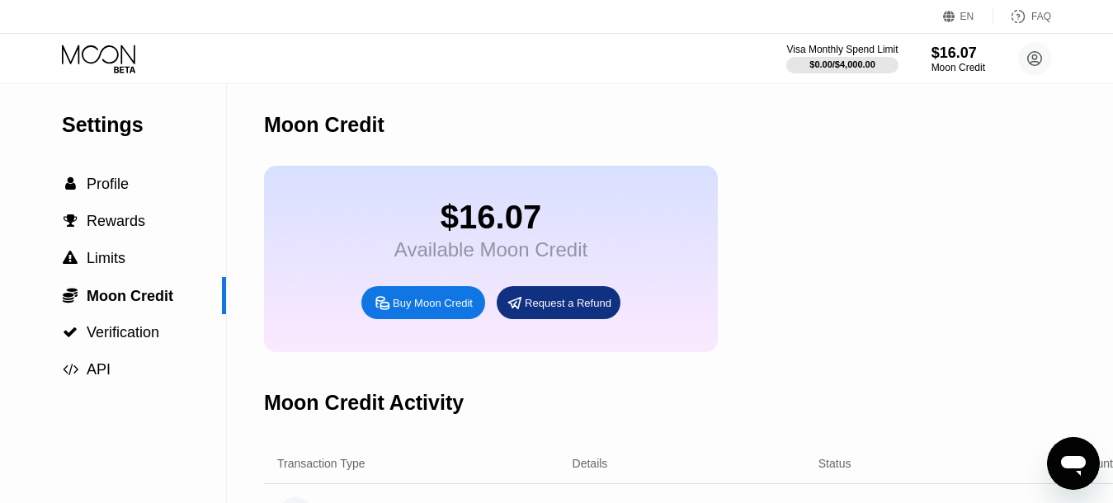
click at [102, 50] on icon at bounding box center [100, 59] width 77 height 29
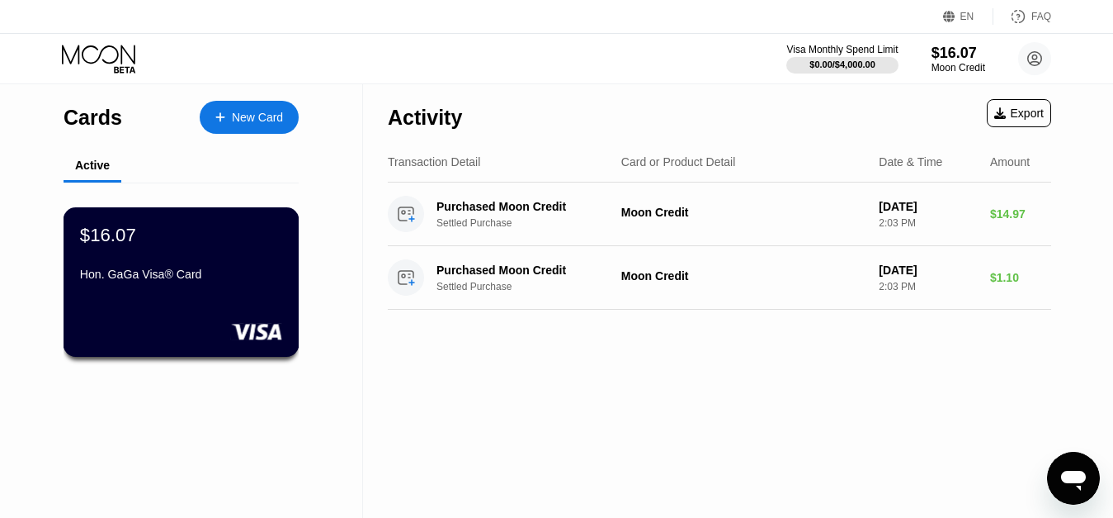
click at [228, 280] on div "Hon. GaGa Visa® Card" at bounding box center [181, 273] width 202 height 13
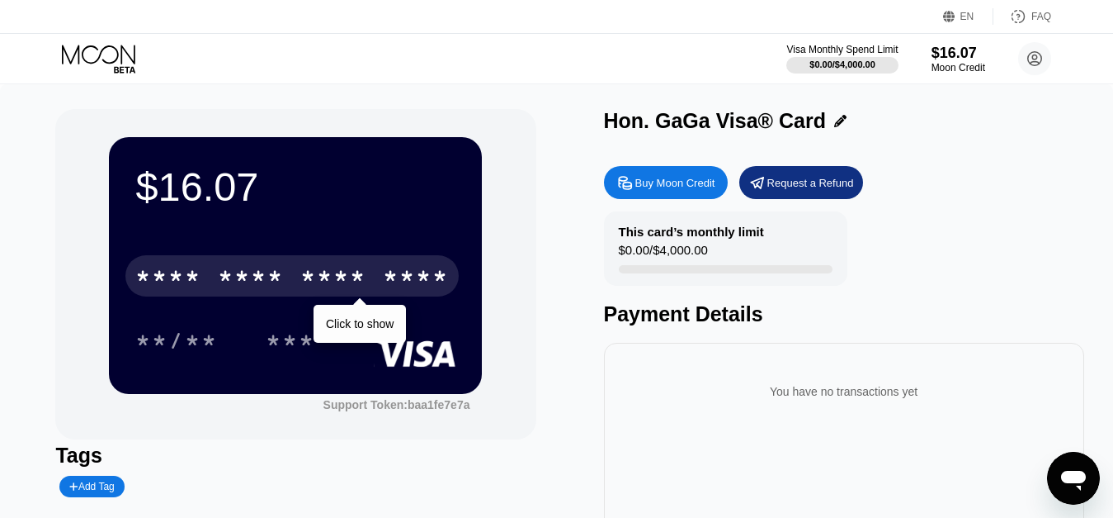
click at [287, 283] on div "* * * * * * * * * * * * ****" at bounding box center [291, 275] width 333 height 41
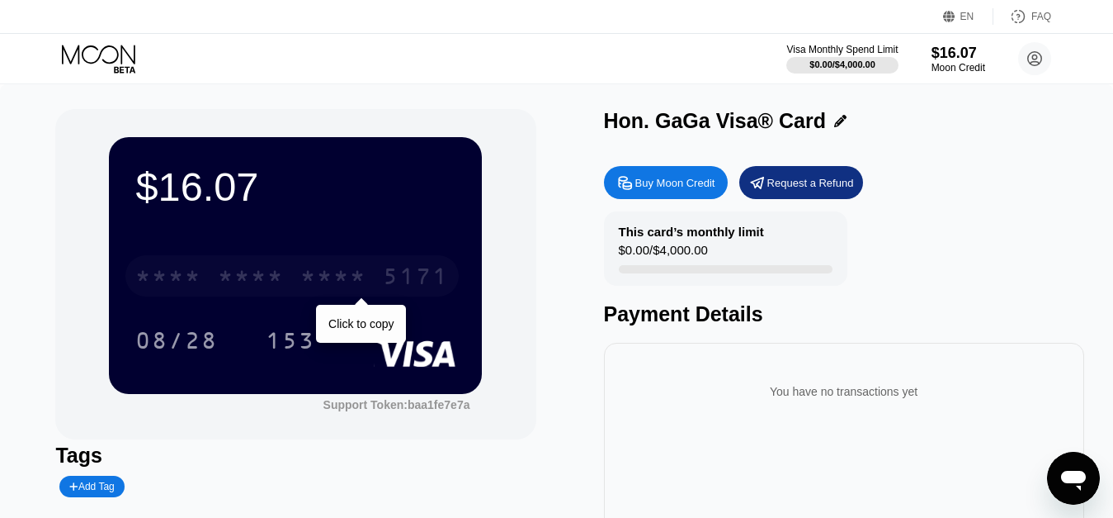
click at [355, 276] on div "* * * *" at bounding box center [333, 278] width 66 height 26
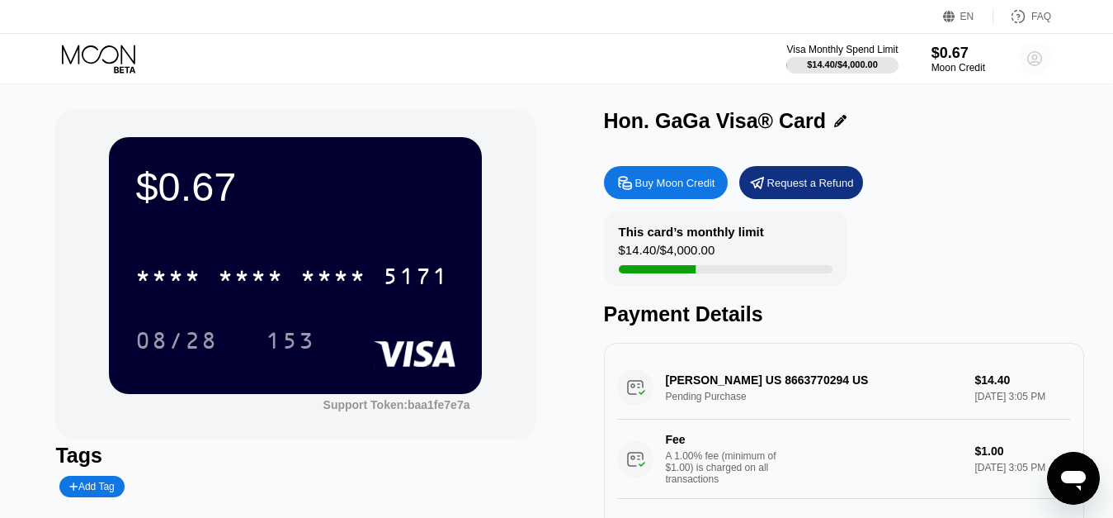
click at [1039, 61] on circle at bounding box center [1035, 58] width 33 height 33
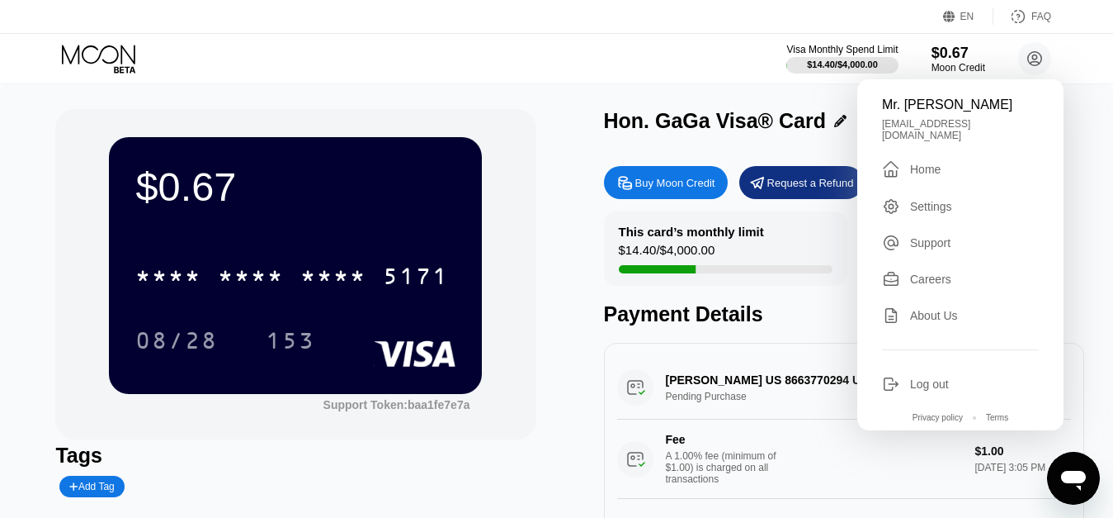
click at [5, 102] on div "$0.67 * * * * * * * * * * * * 5171 08/28 153 Support Token: baa1fe7e7a Tags Add…" at bounding box center [556, 378] width 1113 height 589
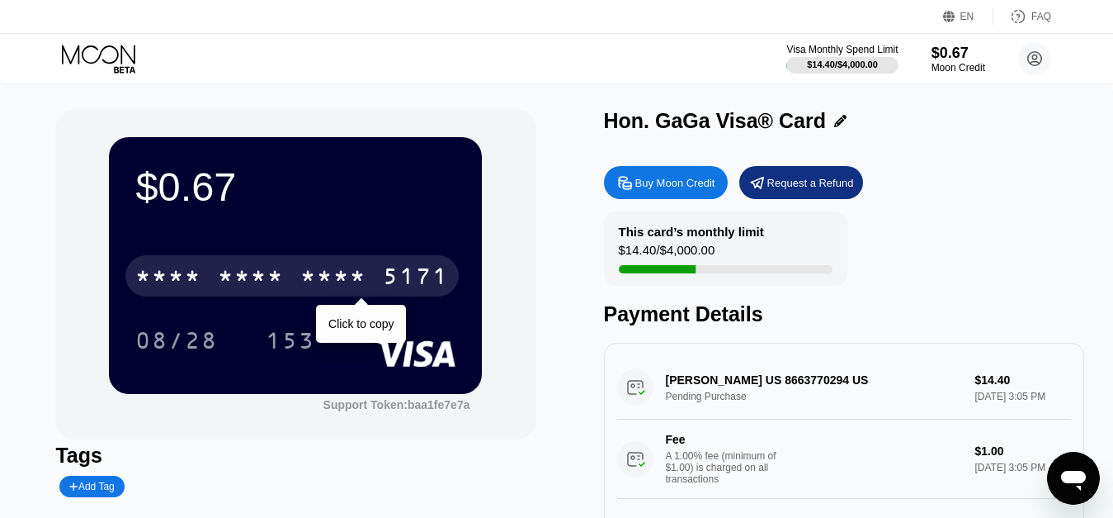
click at [283, 282] on div "* * * *" at bounding box center [251, 278] width 66 height 26
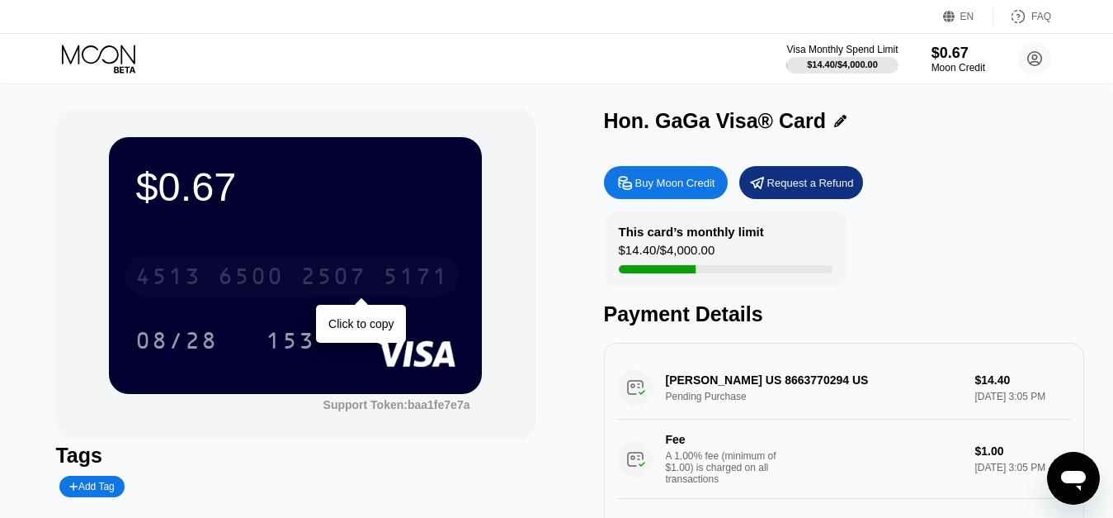
click at [282, 287] on div "6500" at bounding box center [251, 278] width 66 height 26
